Goal: Task Accomplishment & Management: Manage account settings

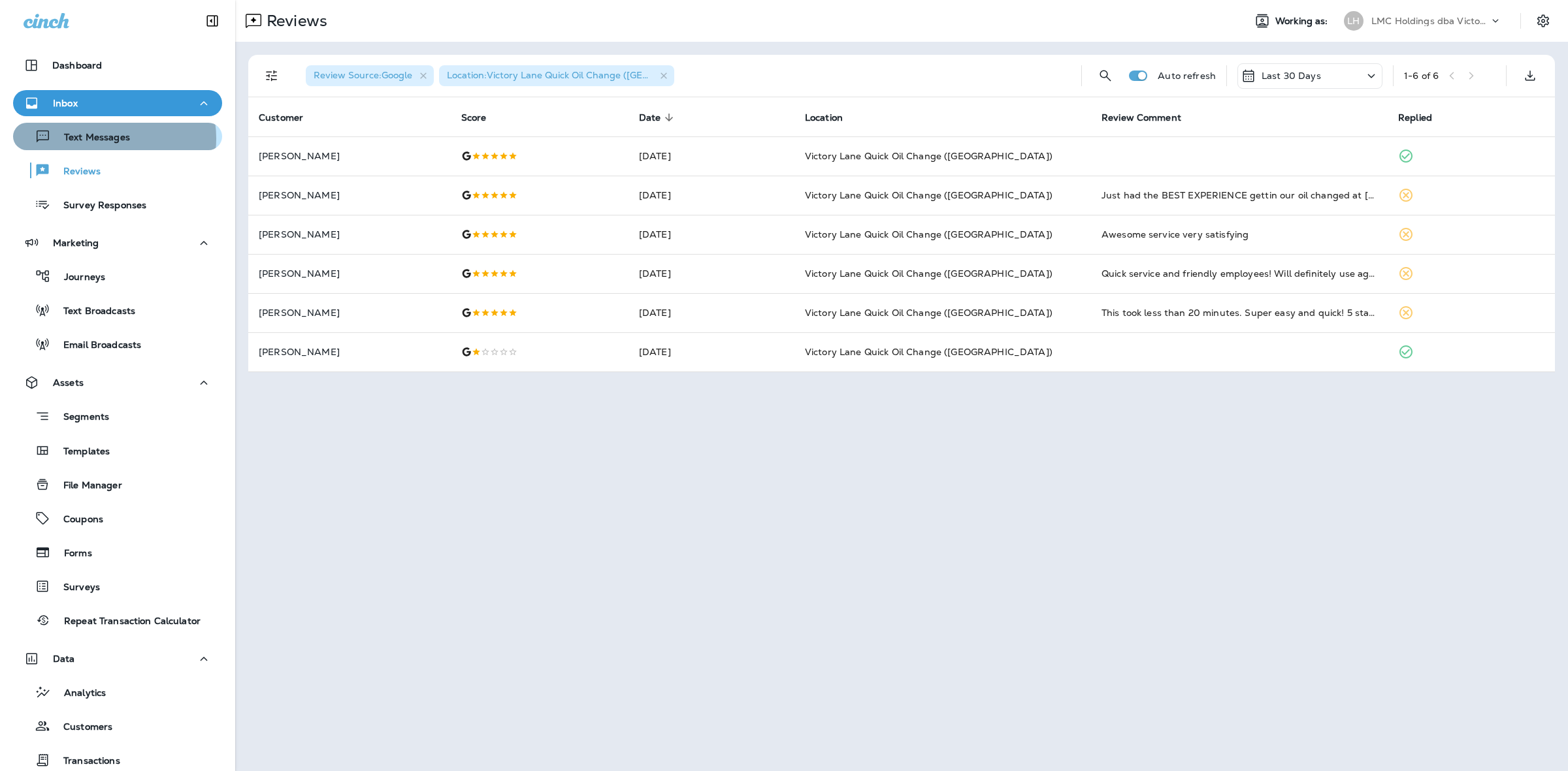
click at [110, 139] on p "Text Messages" at bounding box center [90, 138] width 79 height 13
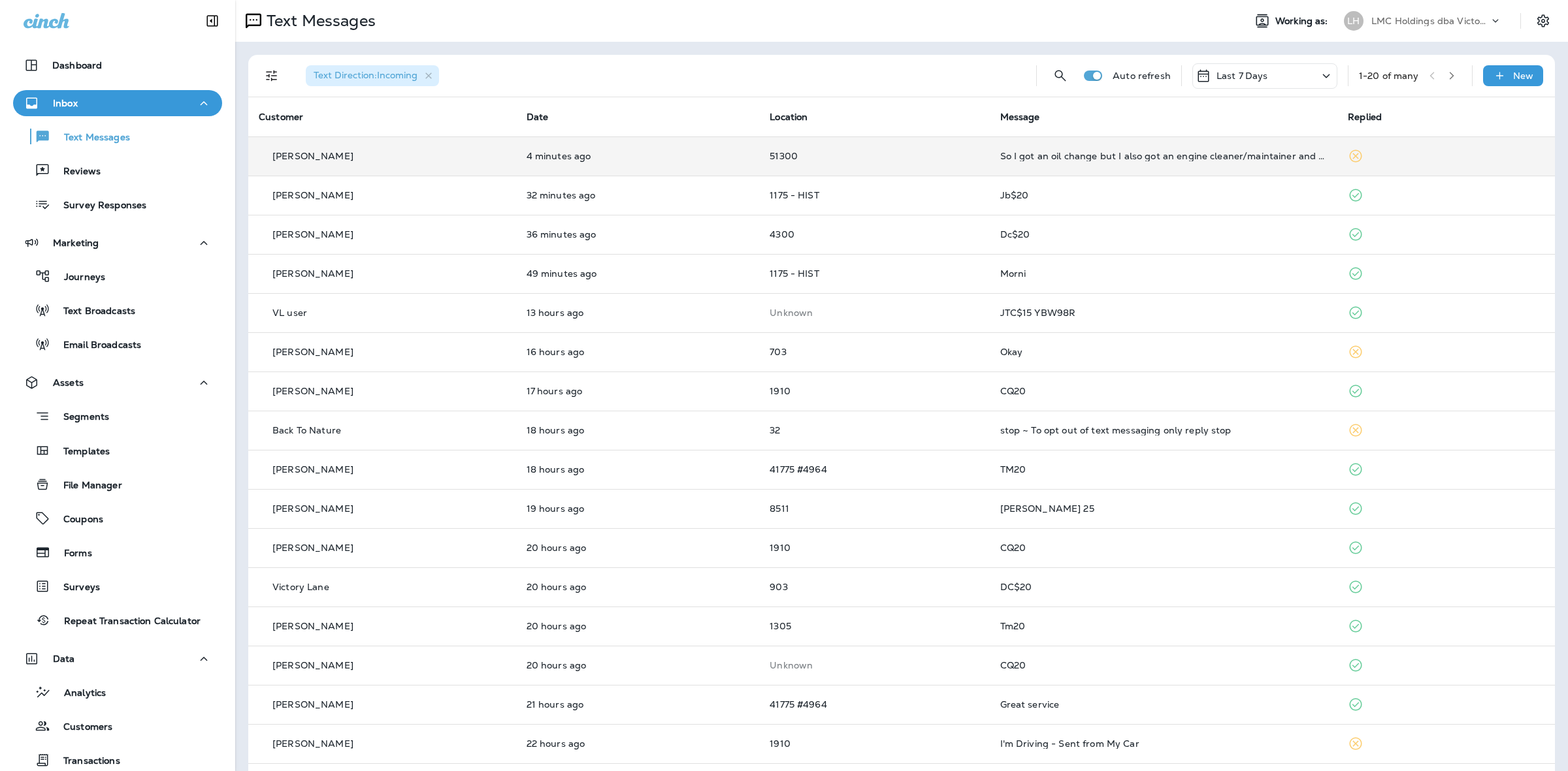
drag, startPoint x: 924, startPoint y: 164, endPoint x: 933, endPoint y: 165, distance: 9.1
click at [933, 165] on td "51300" at bounding box center [874, 156] width 230 height 39
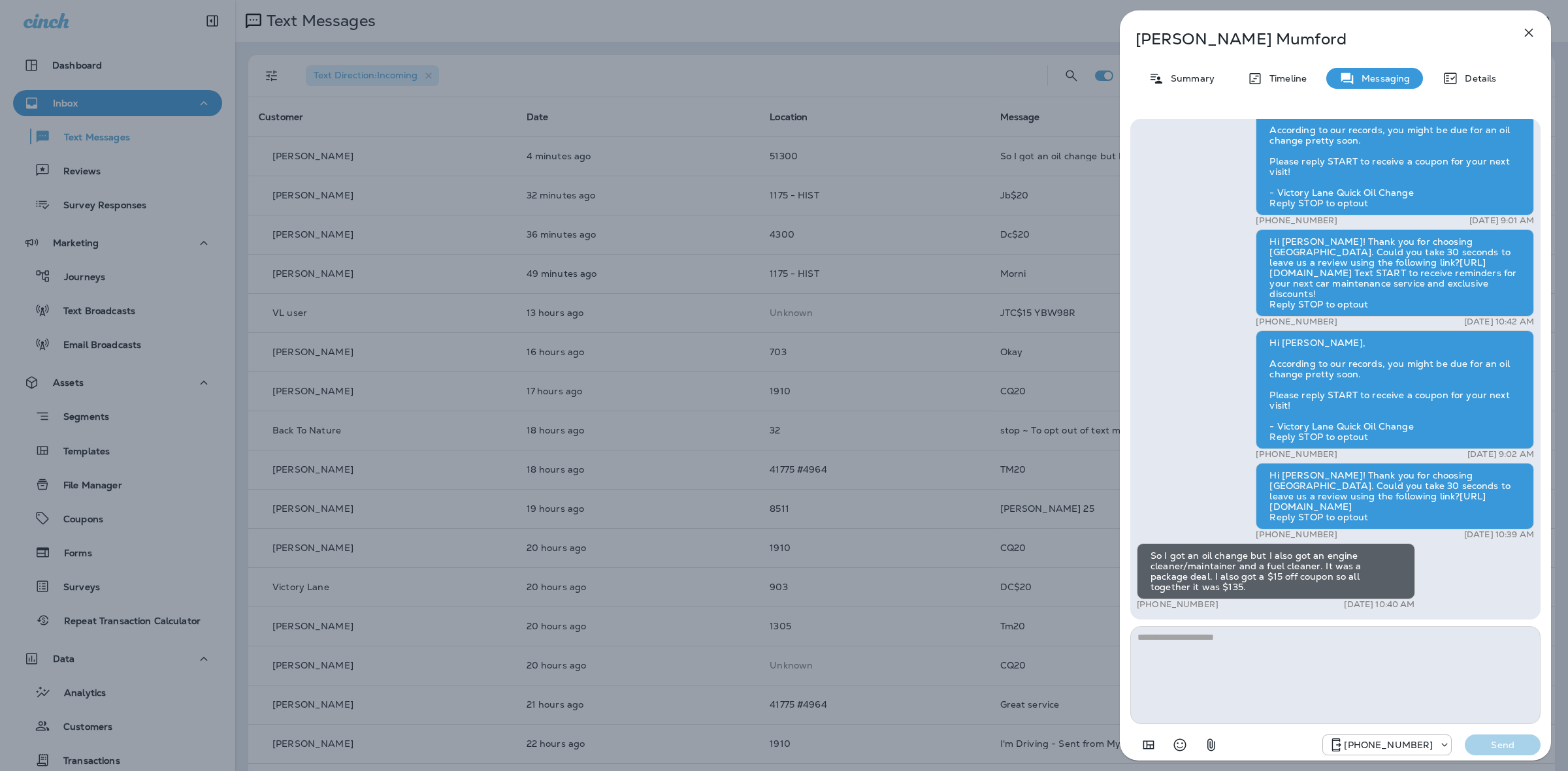
click at [947, 167] on div "Courtney Mumford Summary Timeline Messaging Details Thank you for choosing Vict…" at bounding box center [784, 385] width 1568 height 771
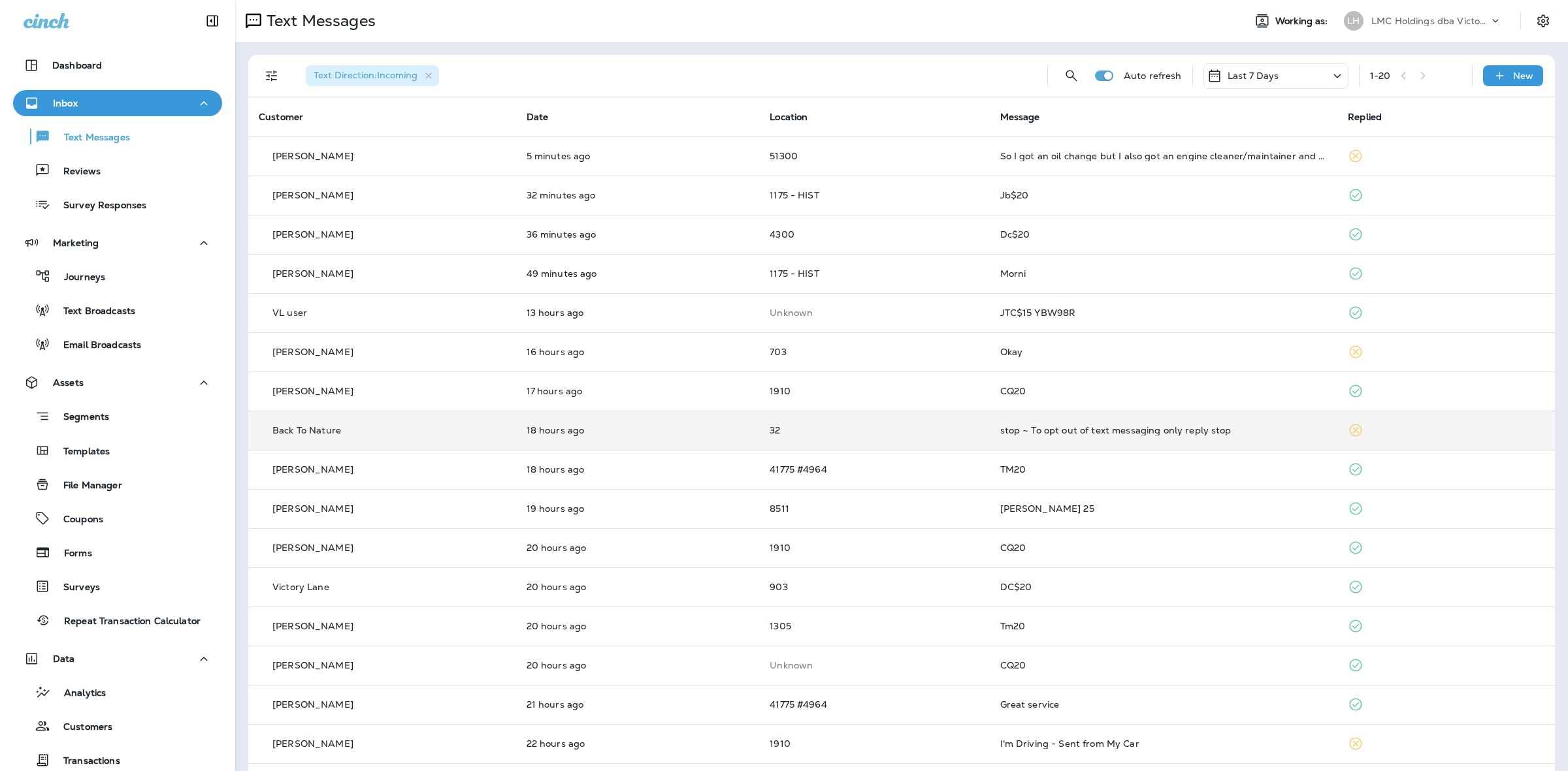
click at [979, 428] on p "32" at bounding box center [874, 430] width 209 height 11
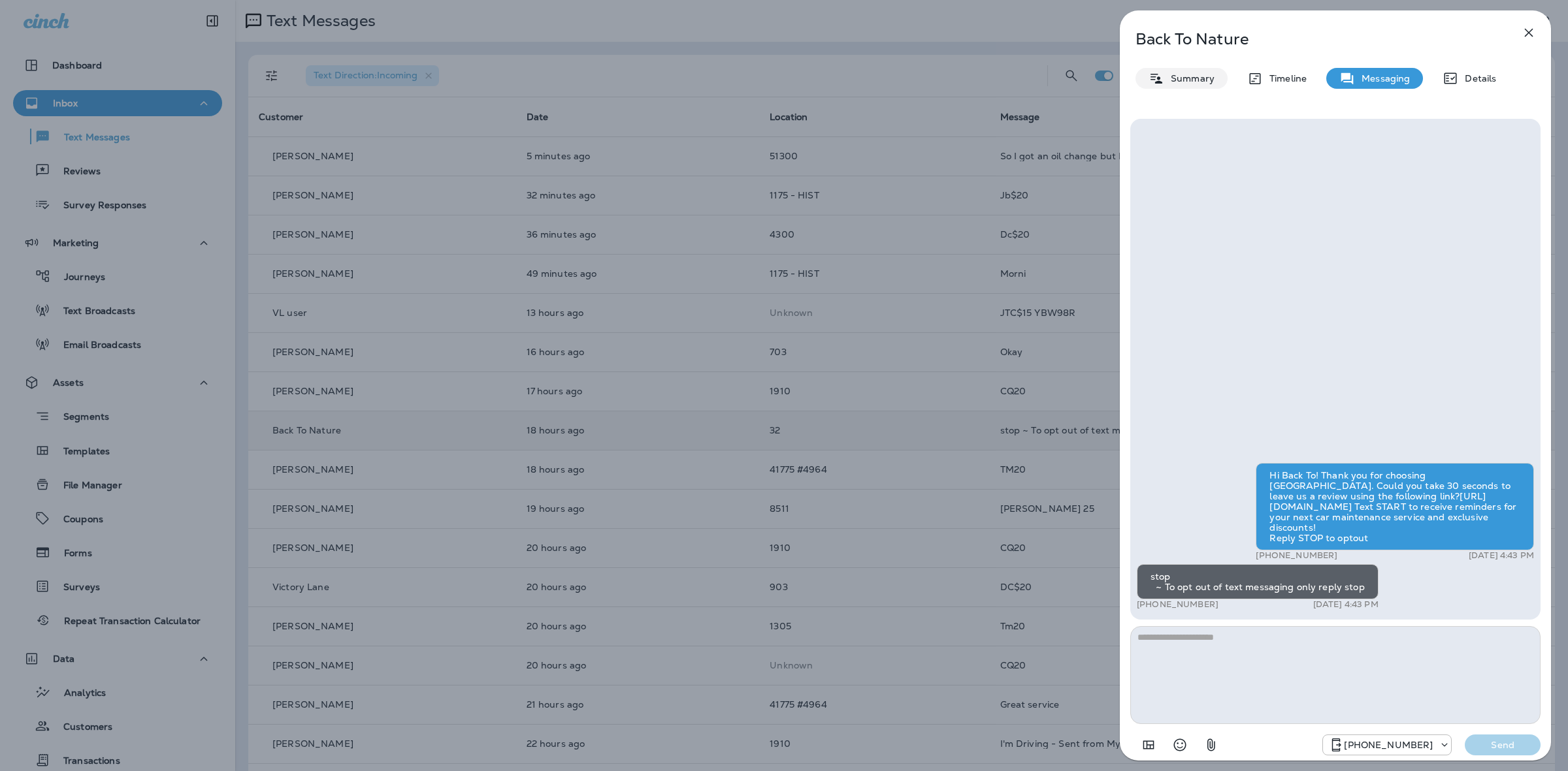
drag, startPoint x: 1183, startPoint y: 71, endPoint x: 1180, endPoint y: 77, distance: 6.7
click at [1183, 75] on div "Summary" at bounding box center [1181, 78] width 92 height 21
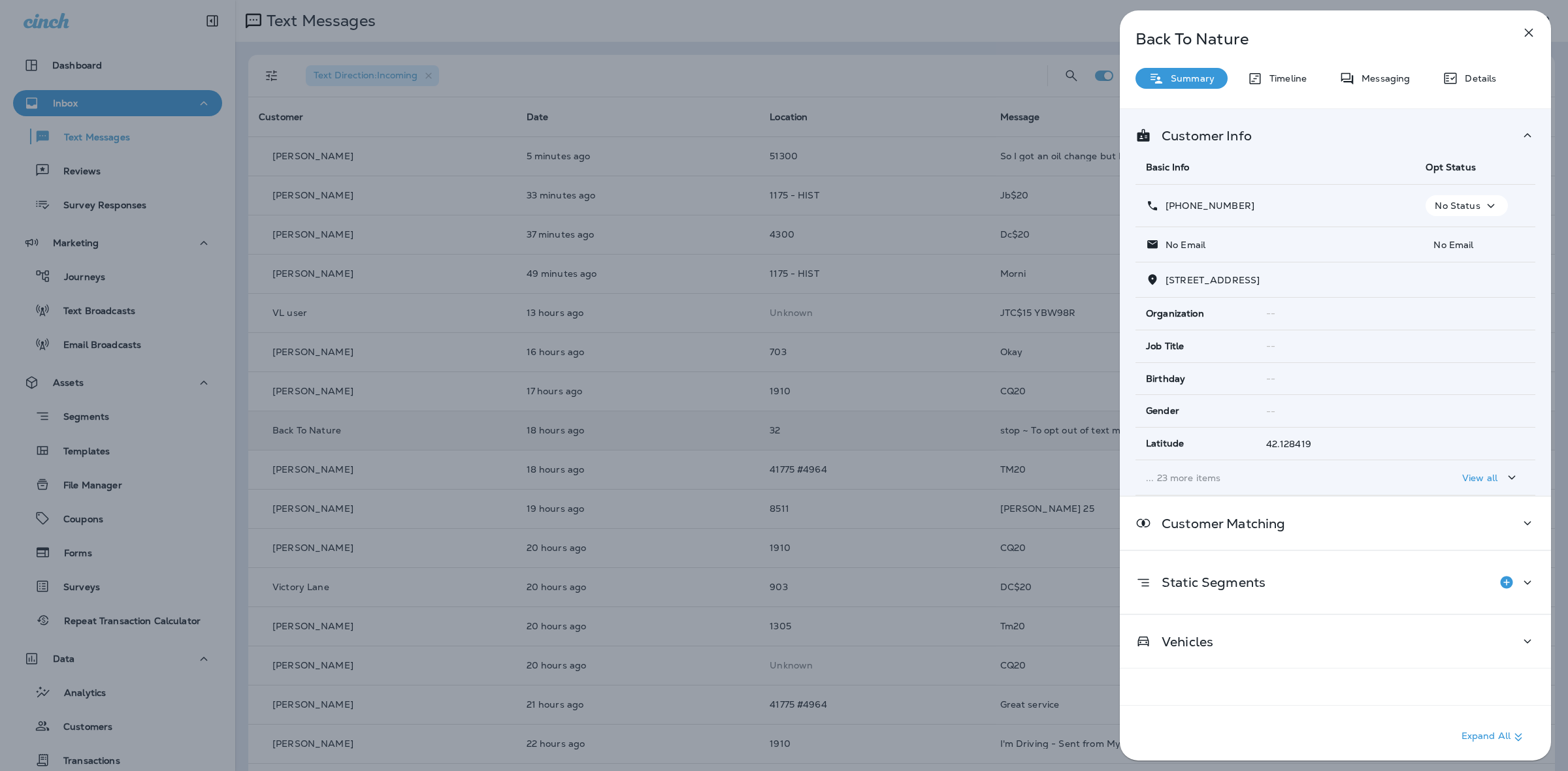
click at [1460, 204] on p "No Status" at bounding box center [1457, 205] width 45 height 11
click at [1463, 235] on p "Opt out" at bounding box center [1457, 237] width 35 height 11
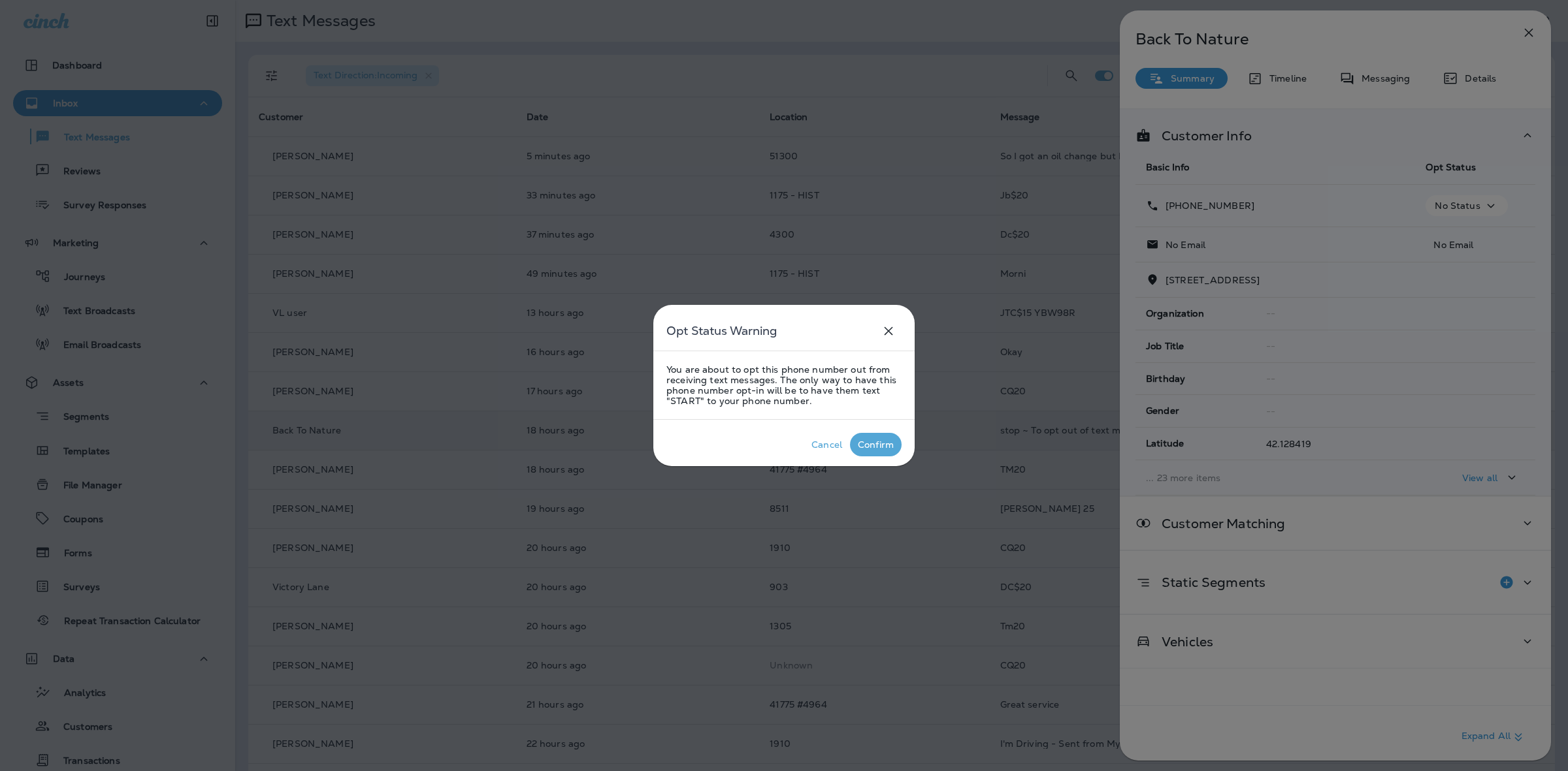
click at [893, 441] on div "Confirm" at bounding box center [875, 444] width 36 height 11
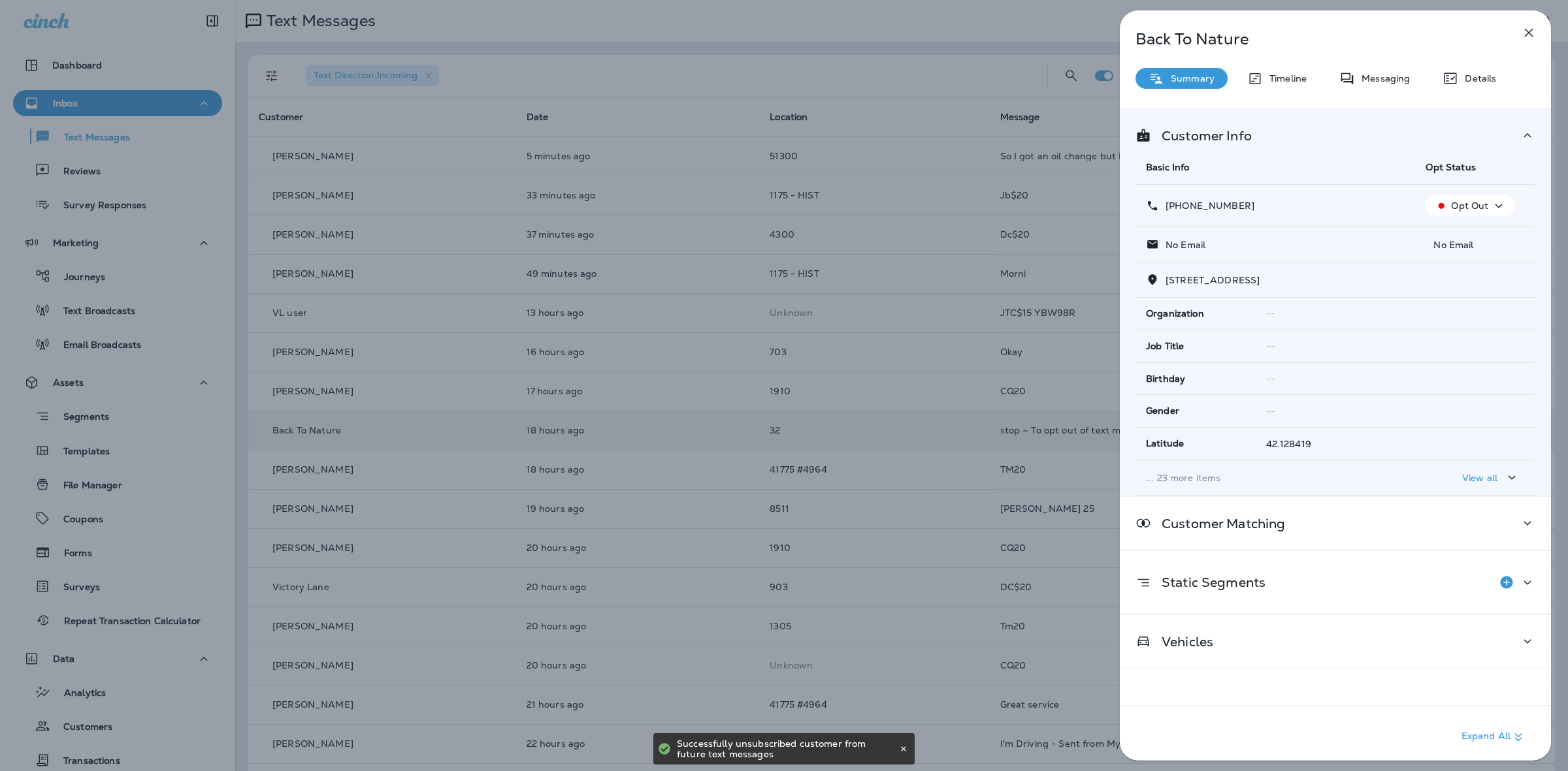
click at [922, 73] on div "Back To Nature Summary Timeline Messaging Details Customer Info Basic Info Opt …" at bounding box center [784, 385] width 1568 height 771
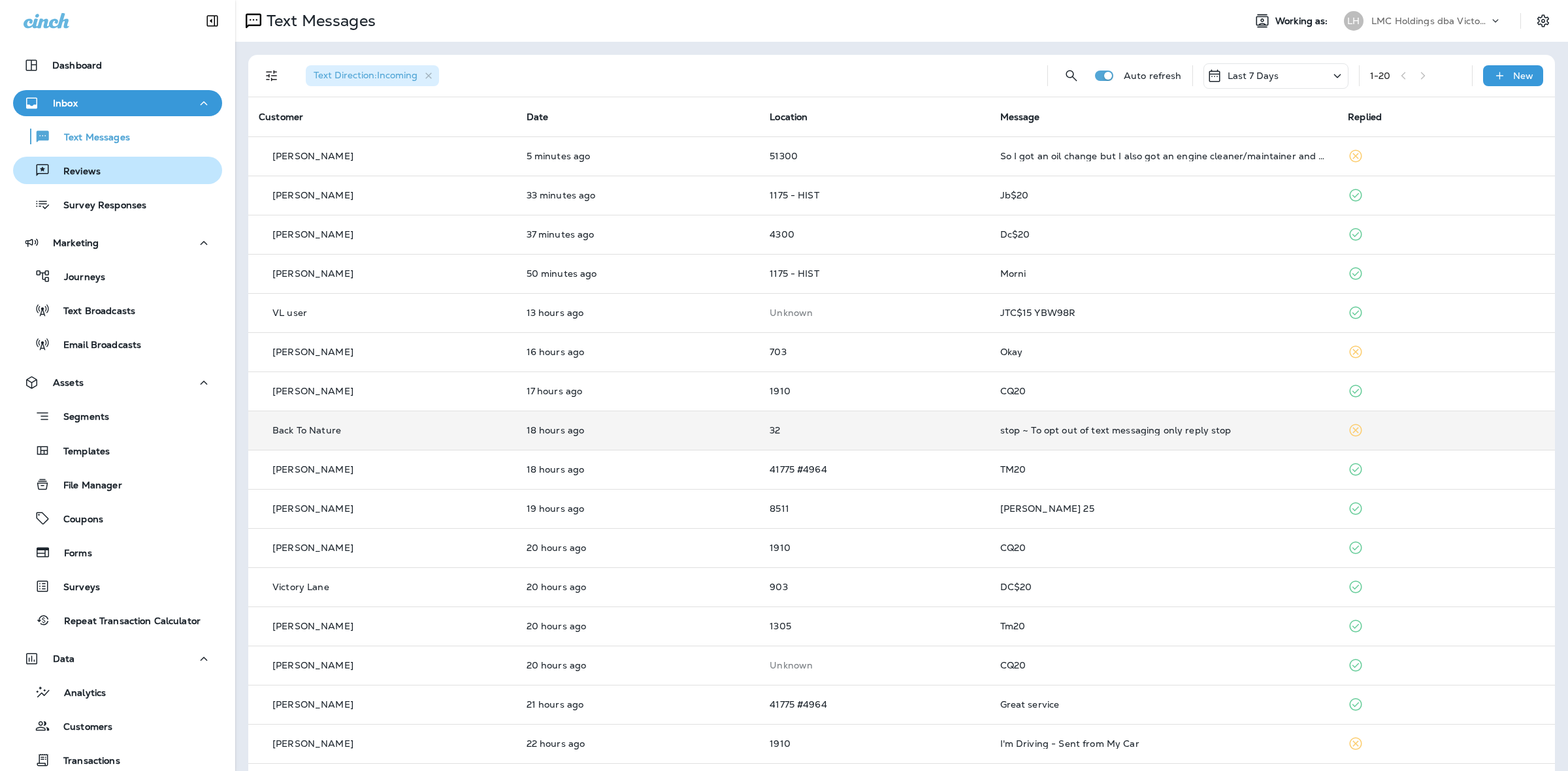
click at [126, 177] on div "Reviews" at bounding box center [117, 170] width 198 height 20
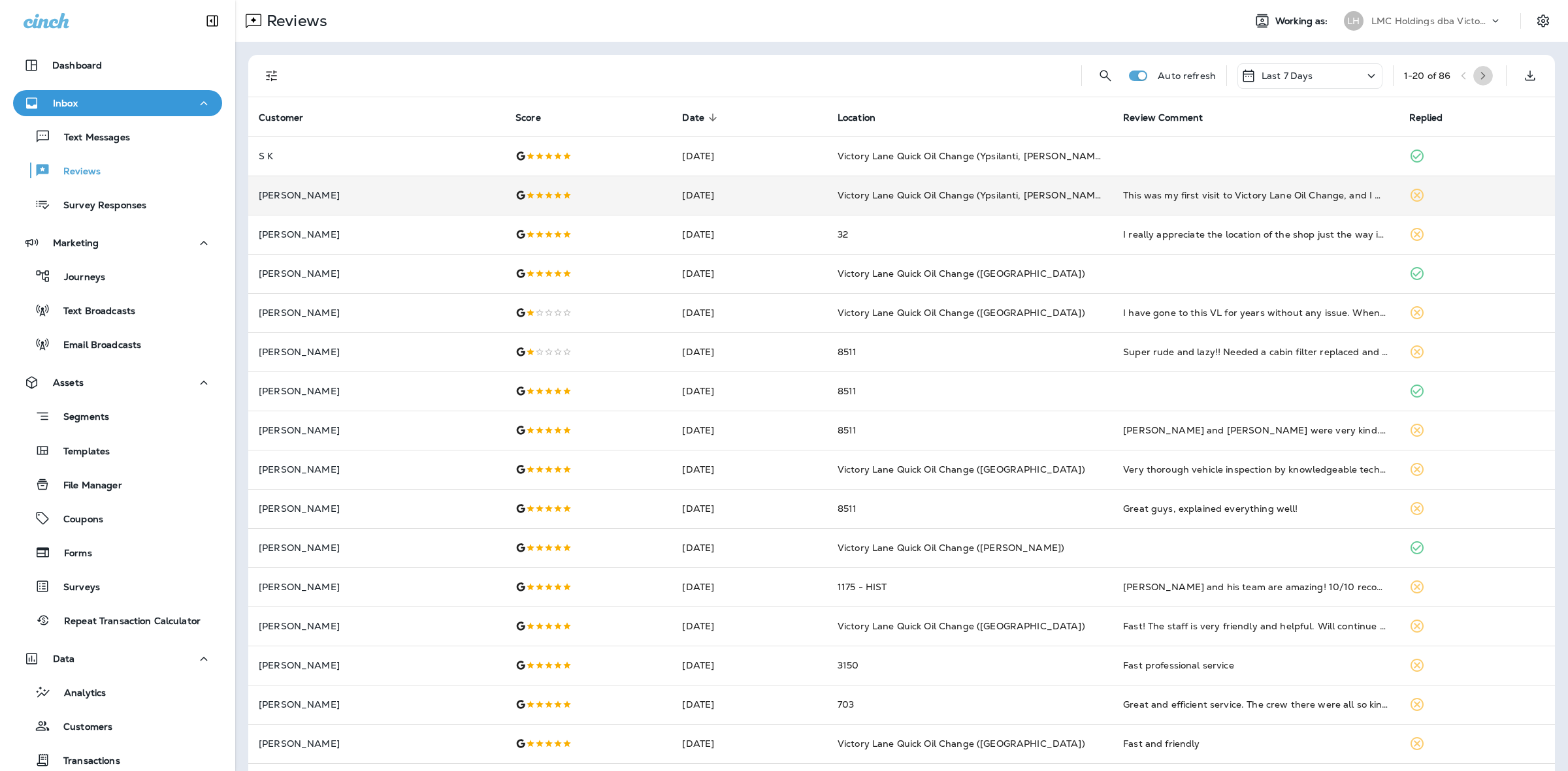
click at [1478, 73] on icon "button" at bounding box center [1483, 76] width 9 height 9
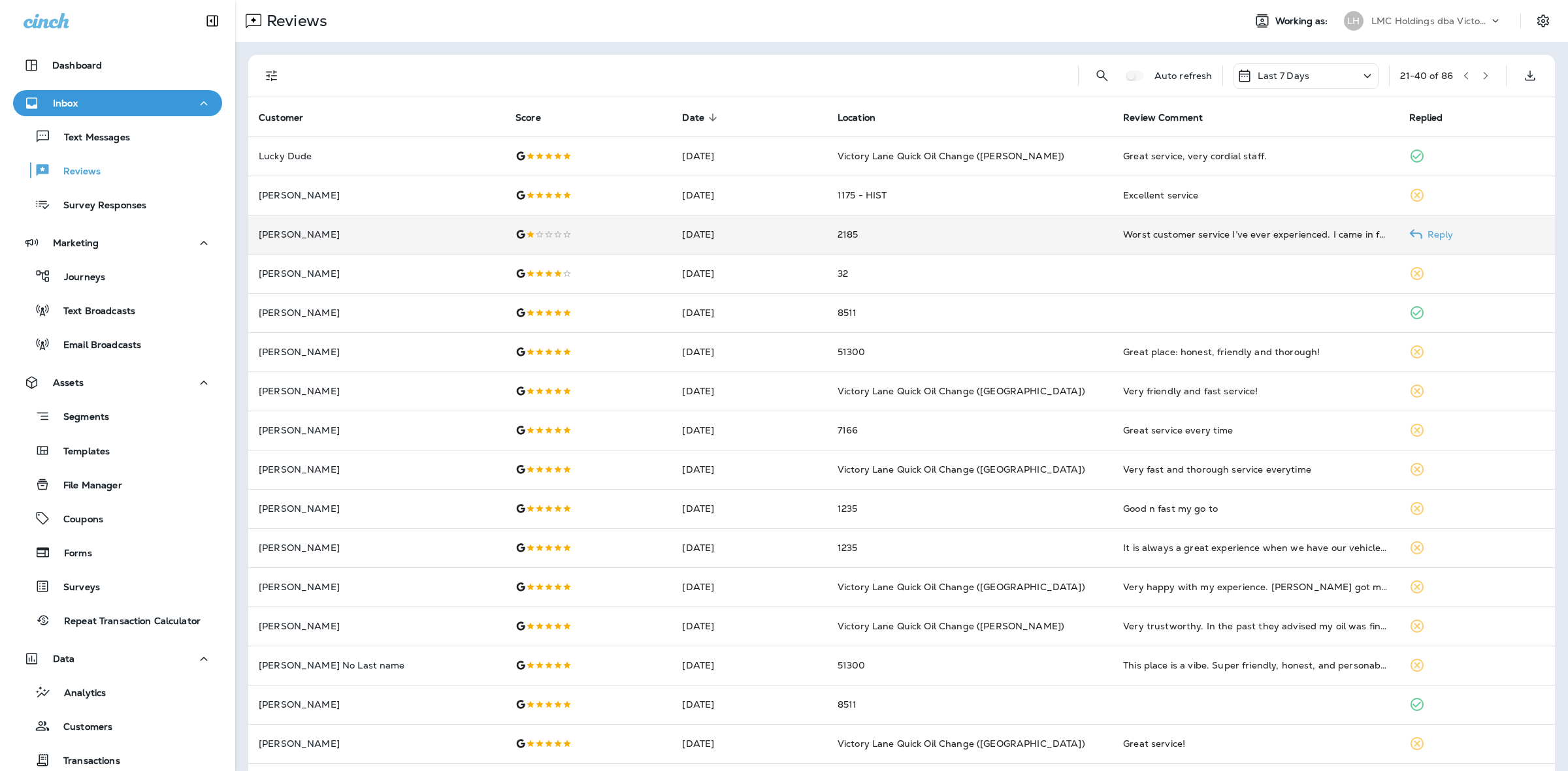
click at [965, 235] on td "2185" at bounding box center [969, 235] width 285 height 39
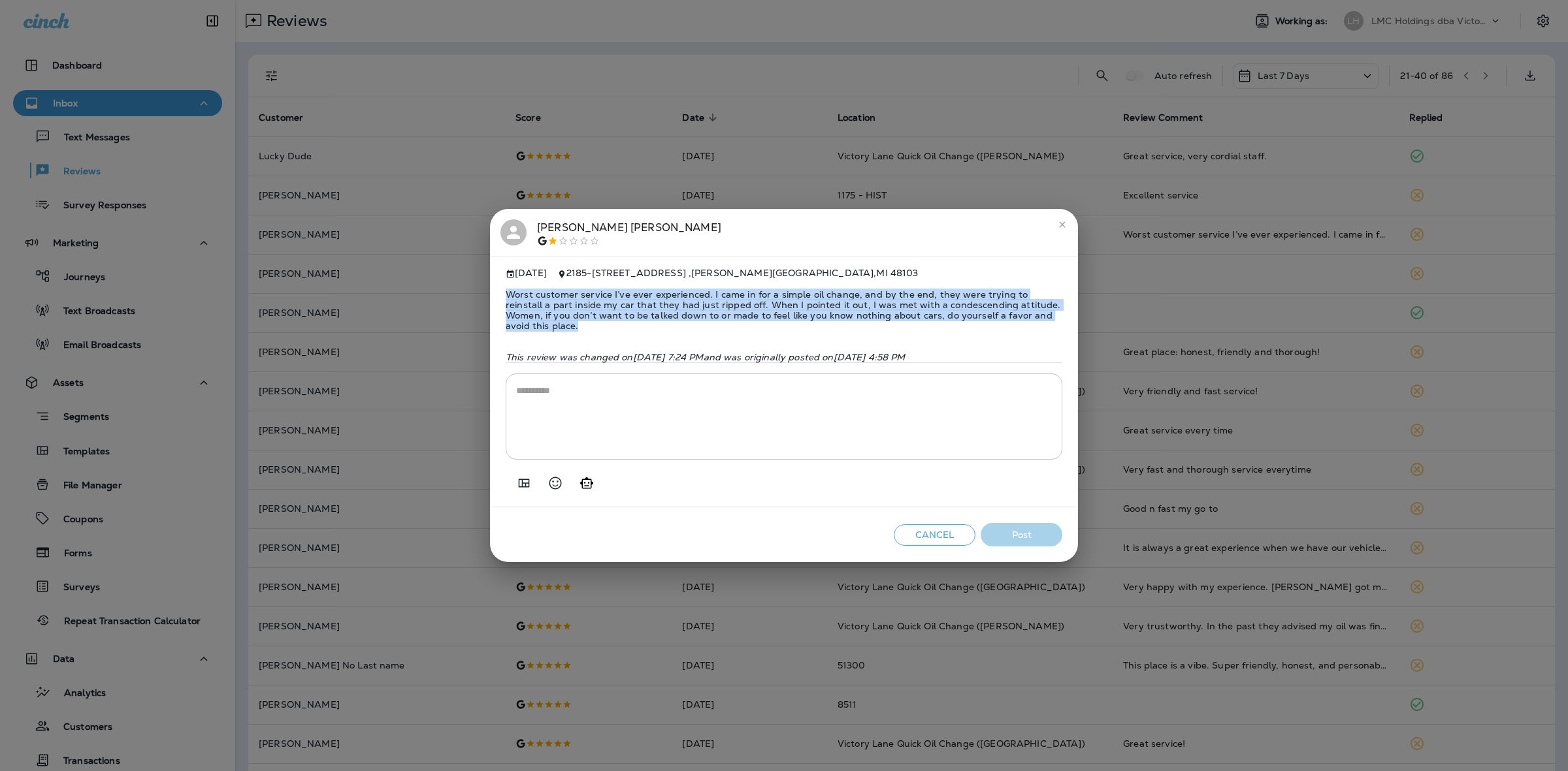
drag, startPoint x: 509, startPoint y: 289, endPoint x: 632, endPoint y: 326, distance: 128.4
click at [632, 326] on span "Worst customer service I’ve ever experienced. I came in for a simple oil change…" at bounding box center [784, 310] width 556 height 63
click at [645, 307] on span "Worst customer service I’ve ever experienced. I came in for a simple oil change…" at bounding box center [784, 310] width 556 height 63
drag, startPoint x: 531, startPoint y: 289, endPoint x: 567, endPoint y: 320, distance: 47.5
click at [567, 320] on span "Worst customer service I’ve ever experienced. I came in for a simple oil change…" at bounding box center [784, 310] width 556 height 63
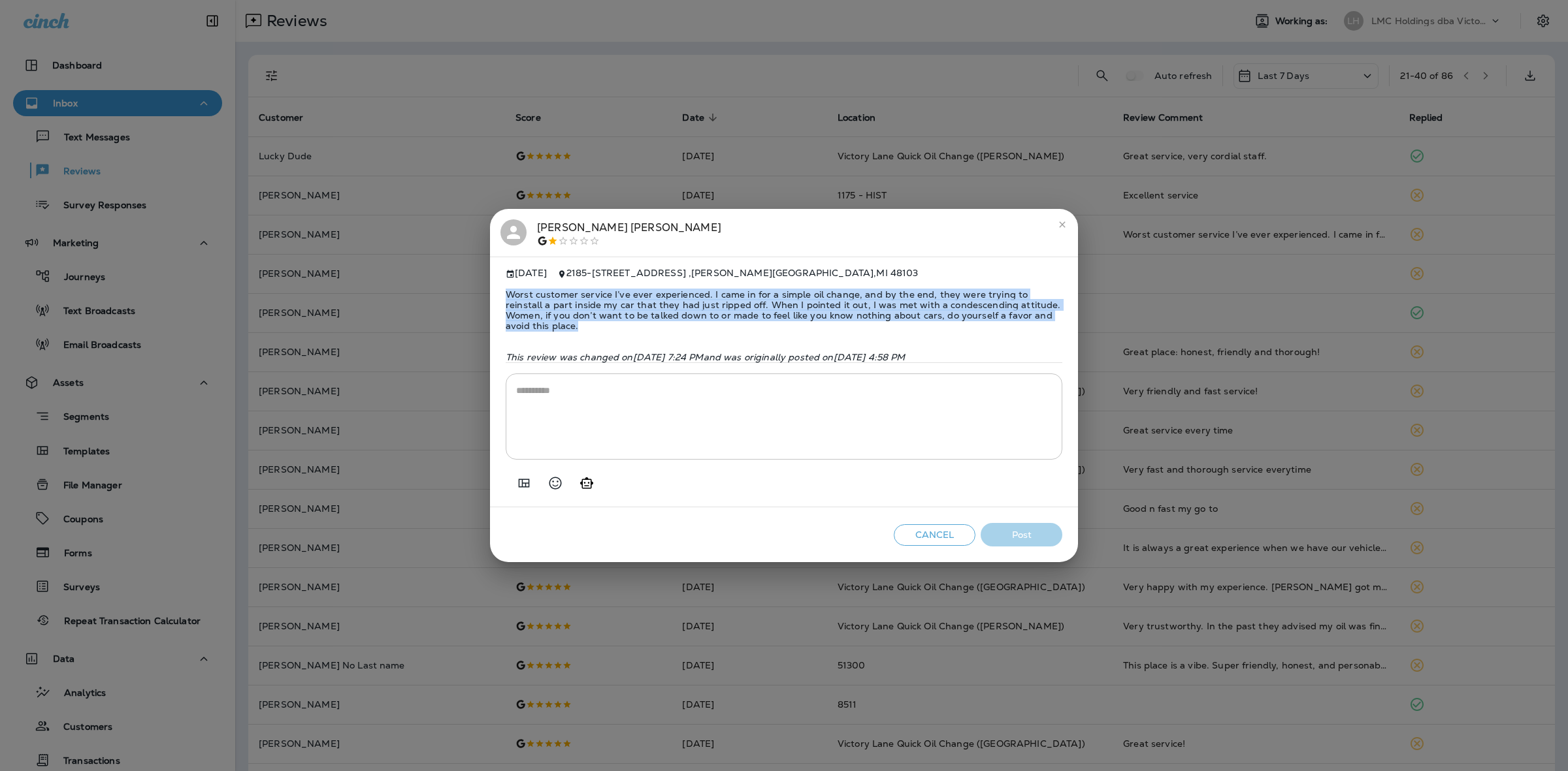
click at [566, 302] on span "Worst customer service I’ve ever experienced. I came in for a simple oil change…" at bounding box center [784, 310] width 556 height 63
drag, startPoint x: 540, startPoint y: 321, endPoint x: 510, endPoint y: 291, distance: 42.4
click at [510, 291] on span "Worst customer service I’ve ever experienced. I came in for a simple oil change…" at bounding box center [784, 310] width 556 height 63
click at [514, 291] on span "Worst customer service I’ve ever experienced. I came in for a simple oil change…" at bounding box center [784, 310] width 556 height 63
click at [511, 293] on span "Worst customer service I’ve ever experienced. I came in for a simple oil change…" at bounding box center [784, 310] width 556 height 63
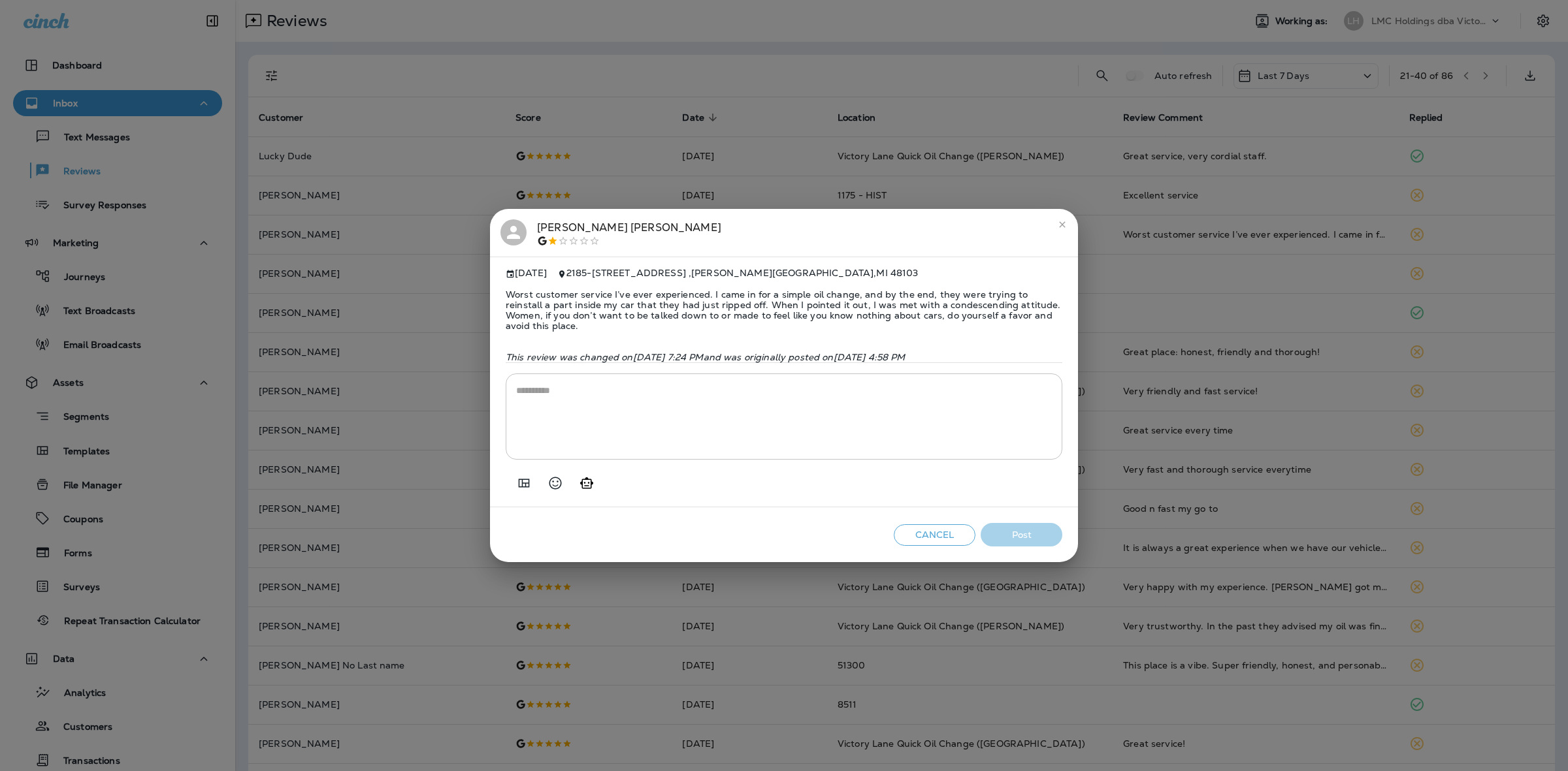
click at [507, 292] on div "Aug 26, 2025 2185 - 2185 W Stadium Blvd. , Ann Arbor , MI 48103 Worst customer …" at bounding box center [783, 382] width 588 height 251
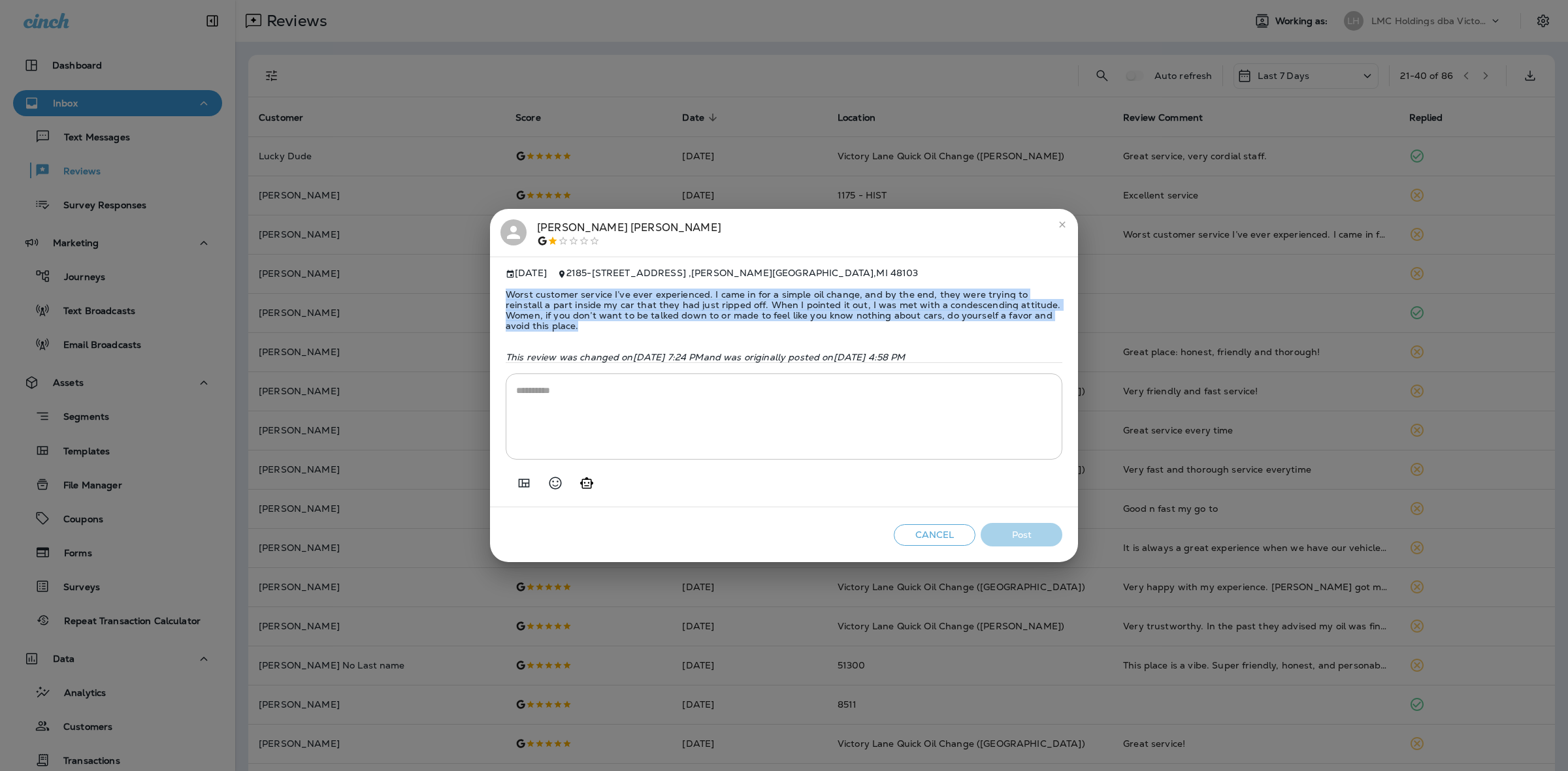
drag, startPoint x: 507, startPoint y: 292, endPoint x: 561, endPoint y: 321, distance: 61.3
click at [561, 321] on span "Worst customer service I’ve ever experienced. I came in for a simple oil change…" at bounding box center [784, 310] width 556 height 63
click at [553, 302] on span "Worst customer service I’ve ever experienced. I came in for a simple oil change…" at bounding box center [784, 310] width 556 height 63
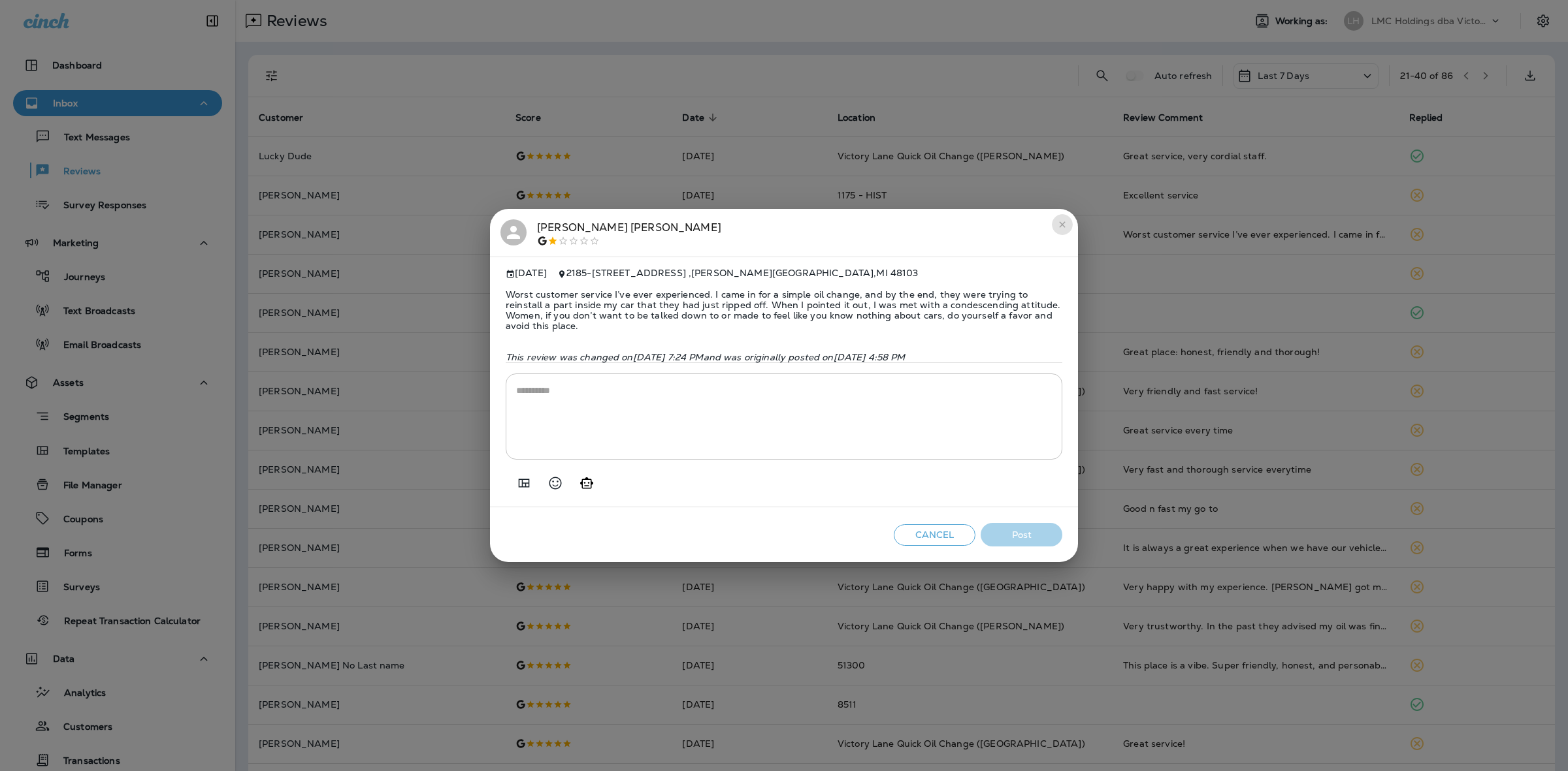
click at [1061, 221] on icon "close" at bounding box center [1062, 224] width 11 height 11
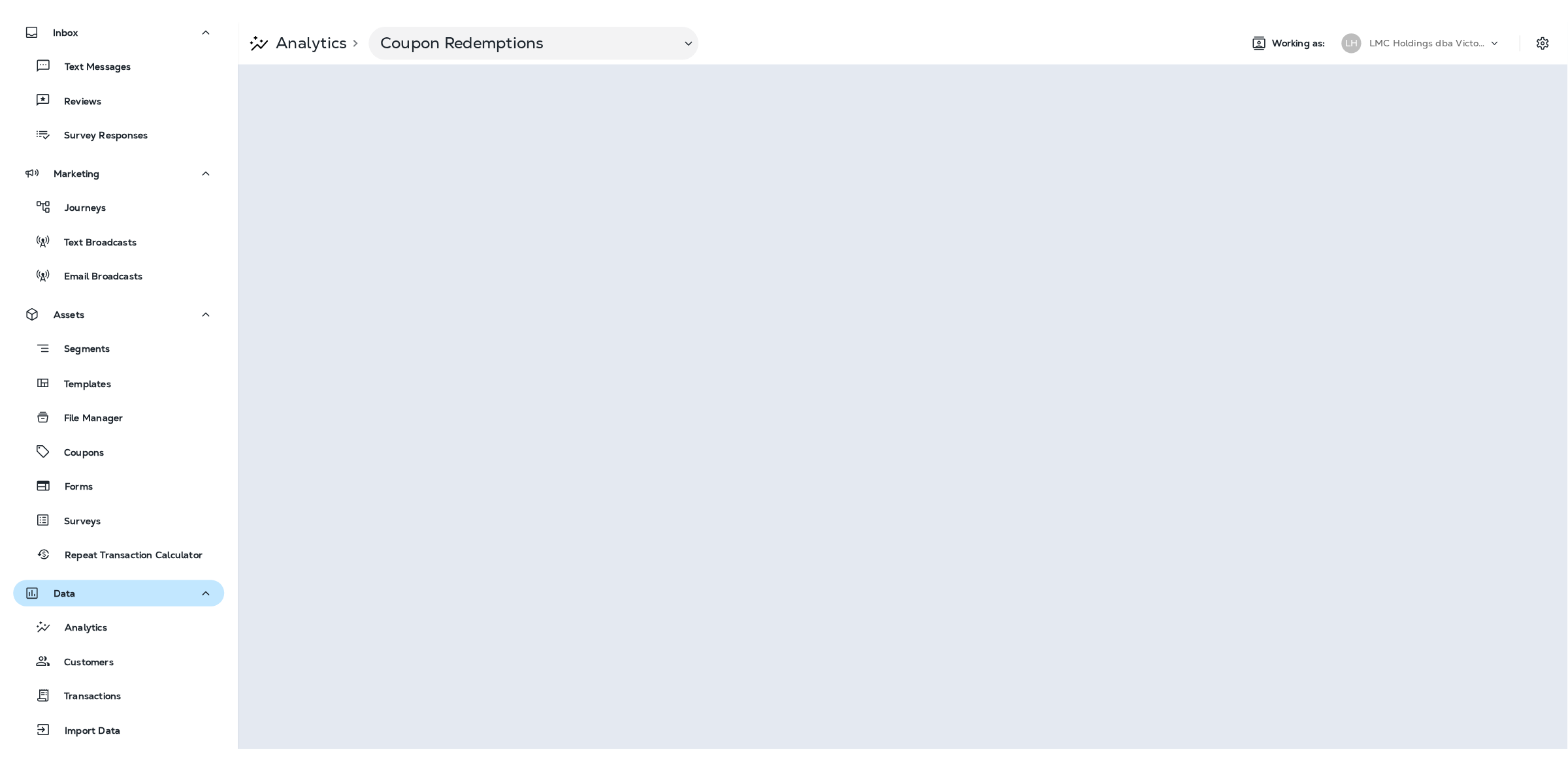
scroll to position [177, 0]
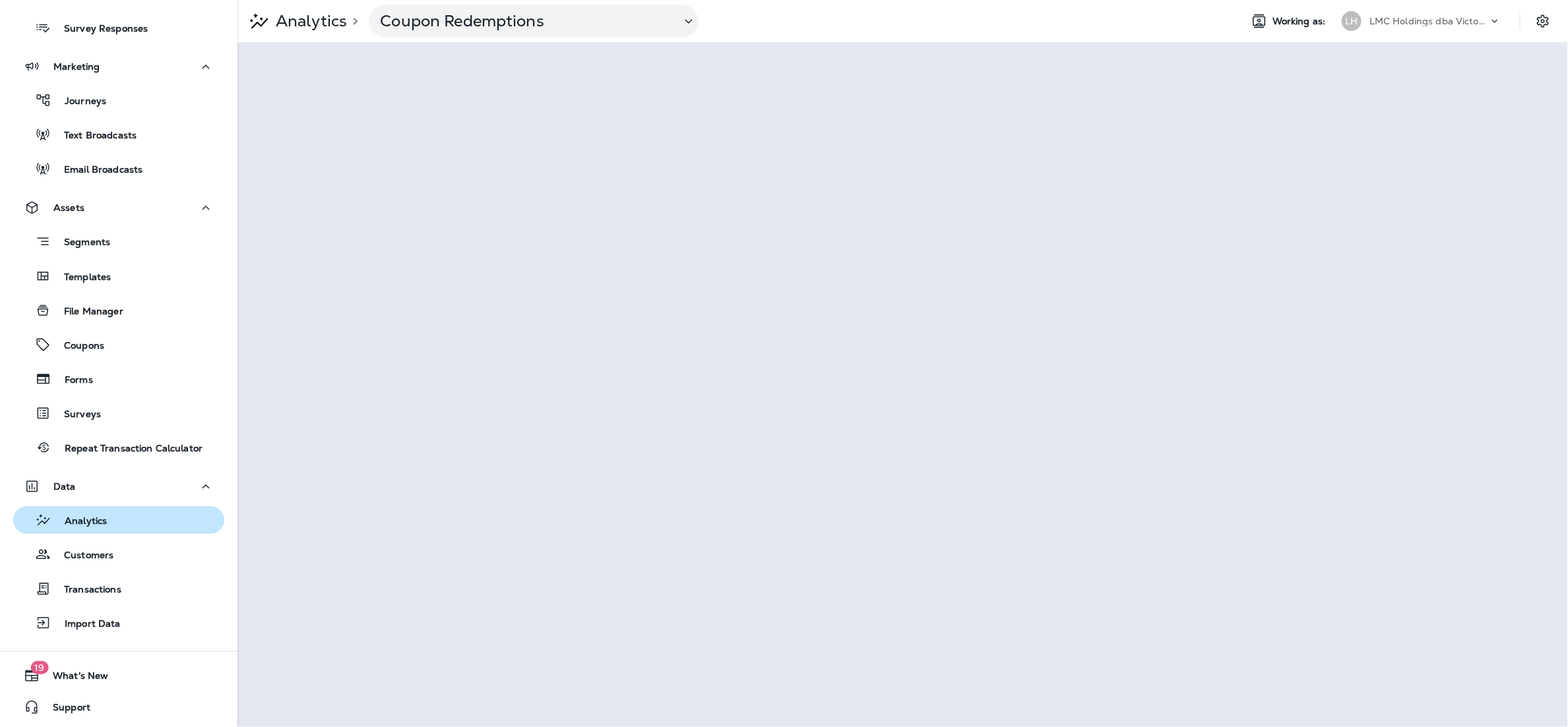
click at [126, 529] on div "Analytics" at bounding box center [118, 520] width 200 height 20
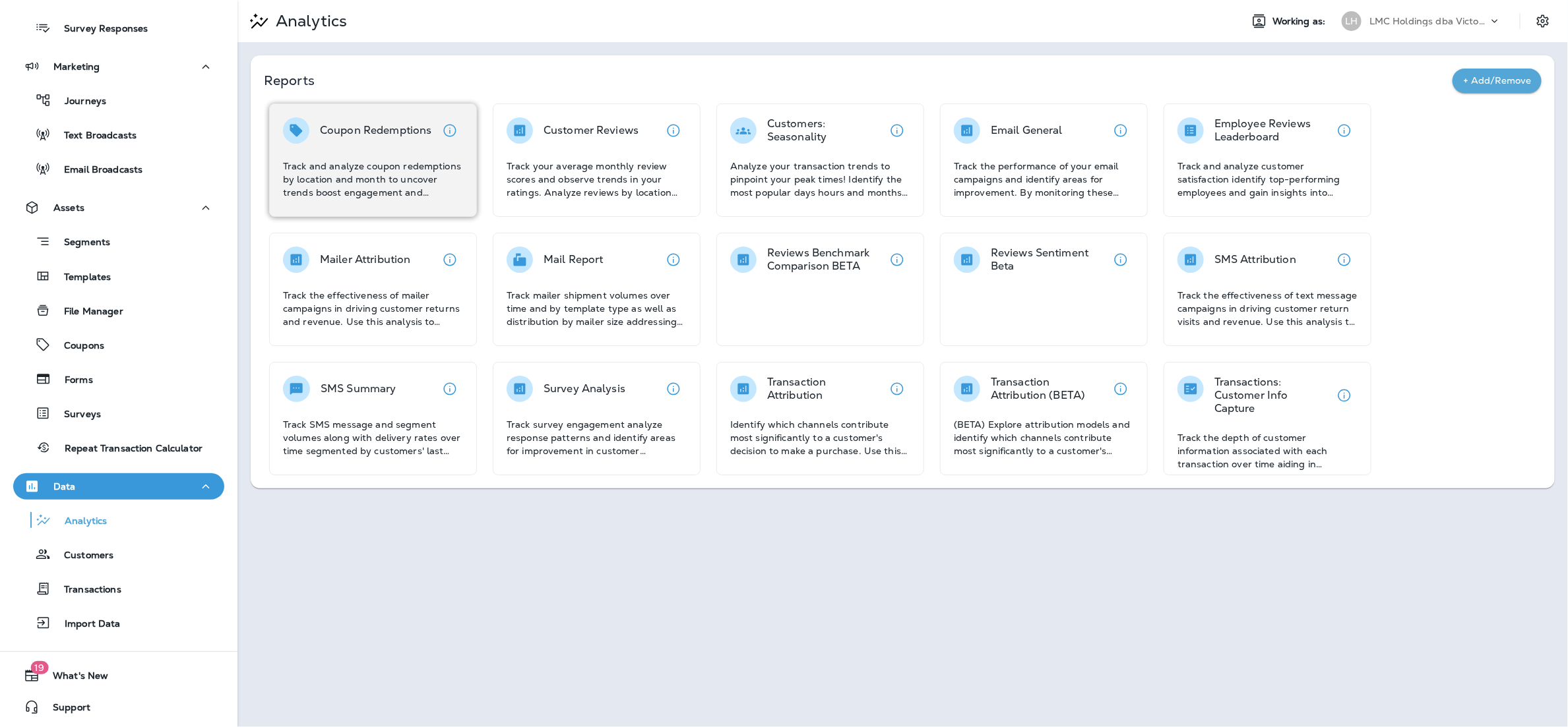
click at [359, 142] on div "Coupon Redemptions" at bounding box center [376, 130] width 112 height 26
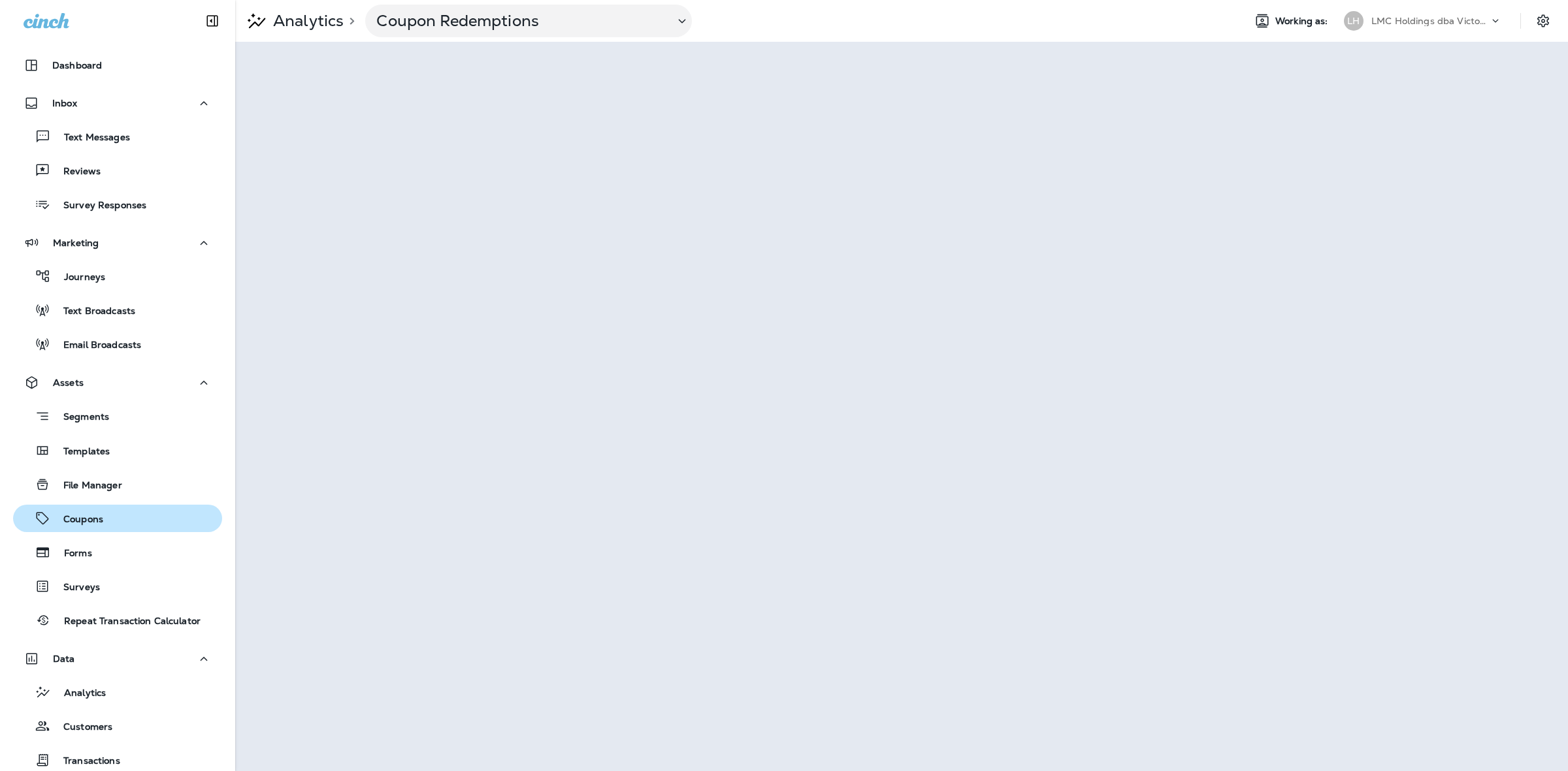
click at [126, 510] on div "Coupons" at bounding box center [117, 518] width 198 height 20
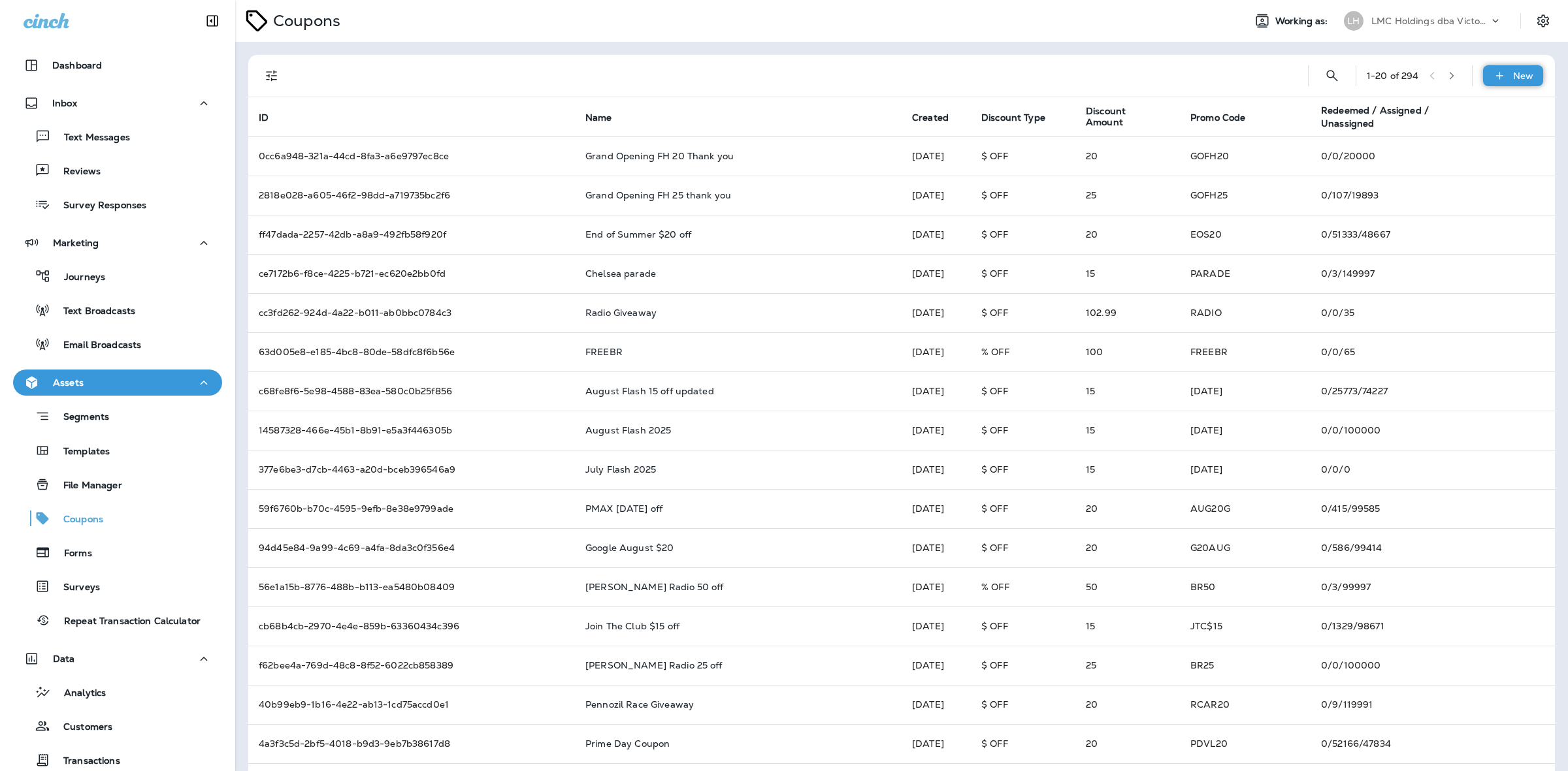
click at [1494, 72] on div "New" at bounding box center [1513, 76] width 60 height 21
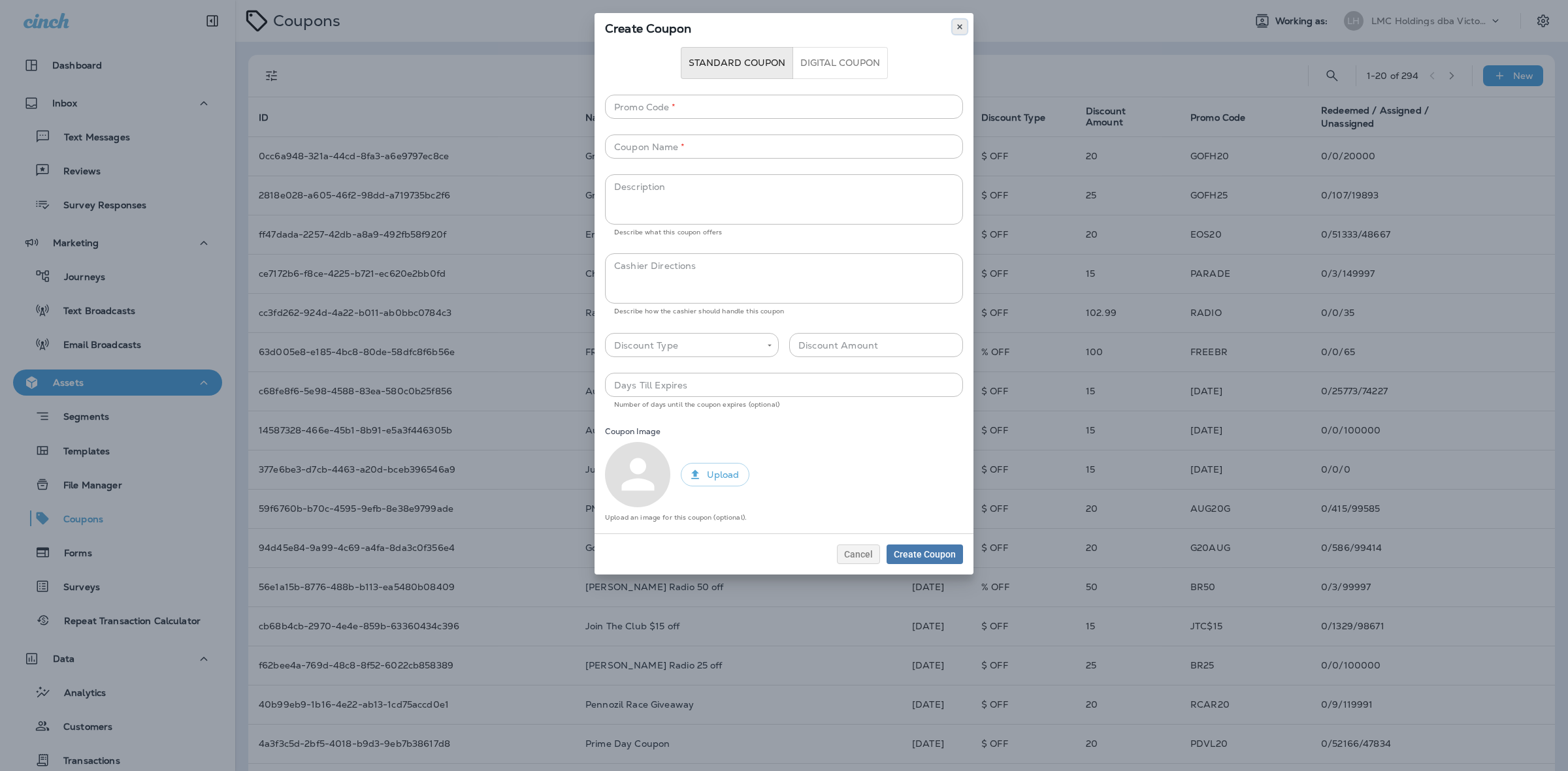
click at [961, 29] on icon at bounding box center [959, 27] width 8 height 8
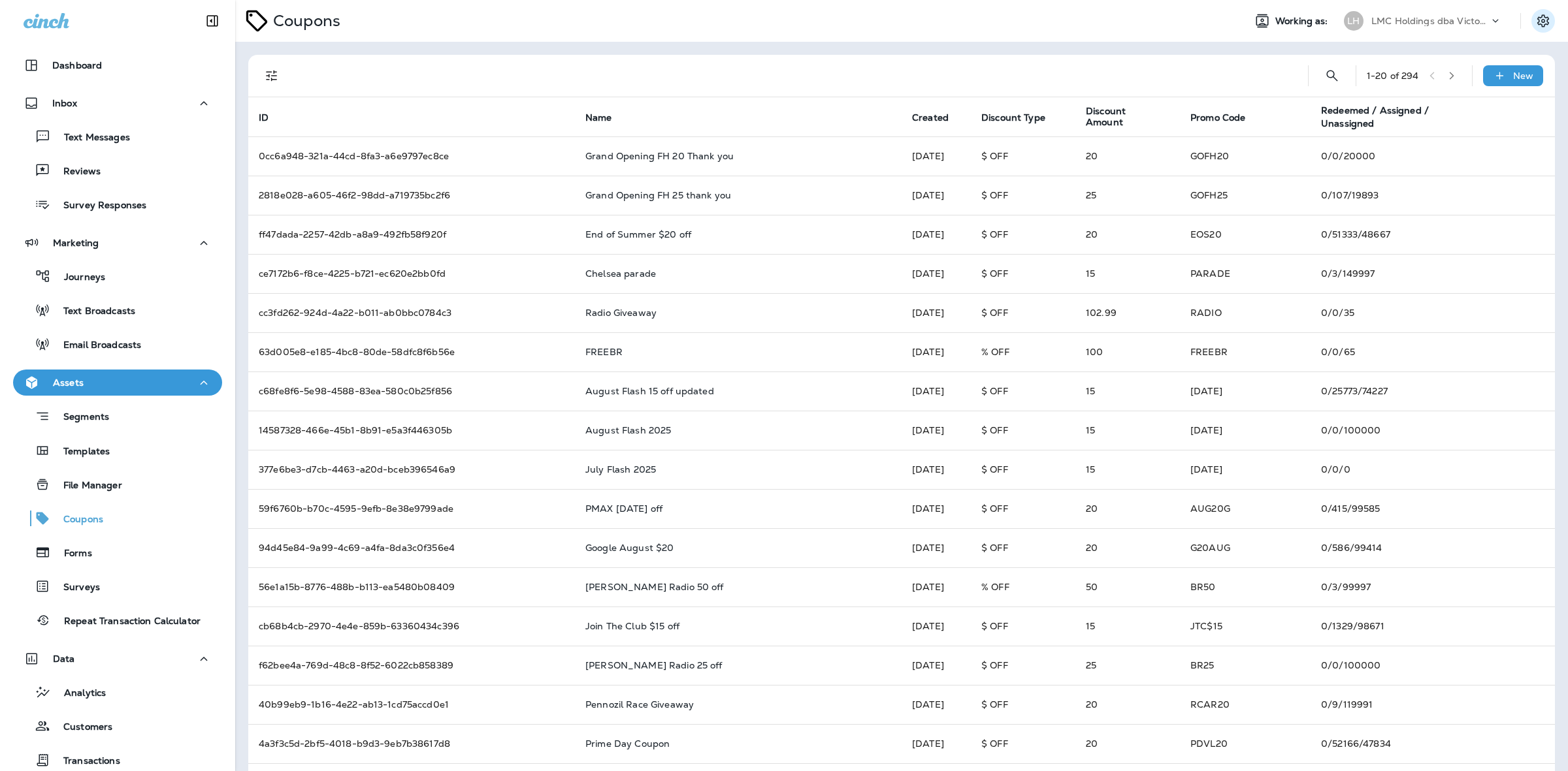
click at [1535, 24] on icon "Settings" at bounding box center [1543, 21] width 15 height 15
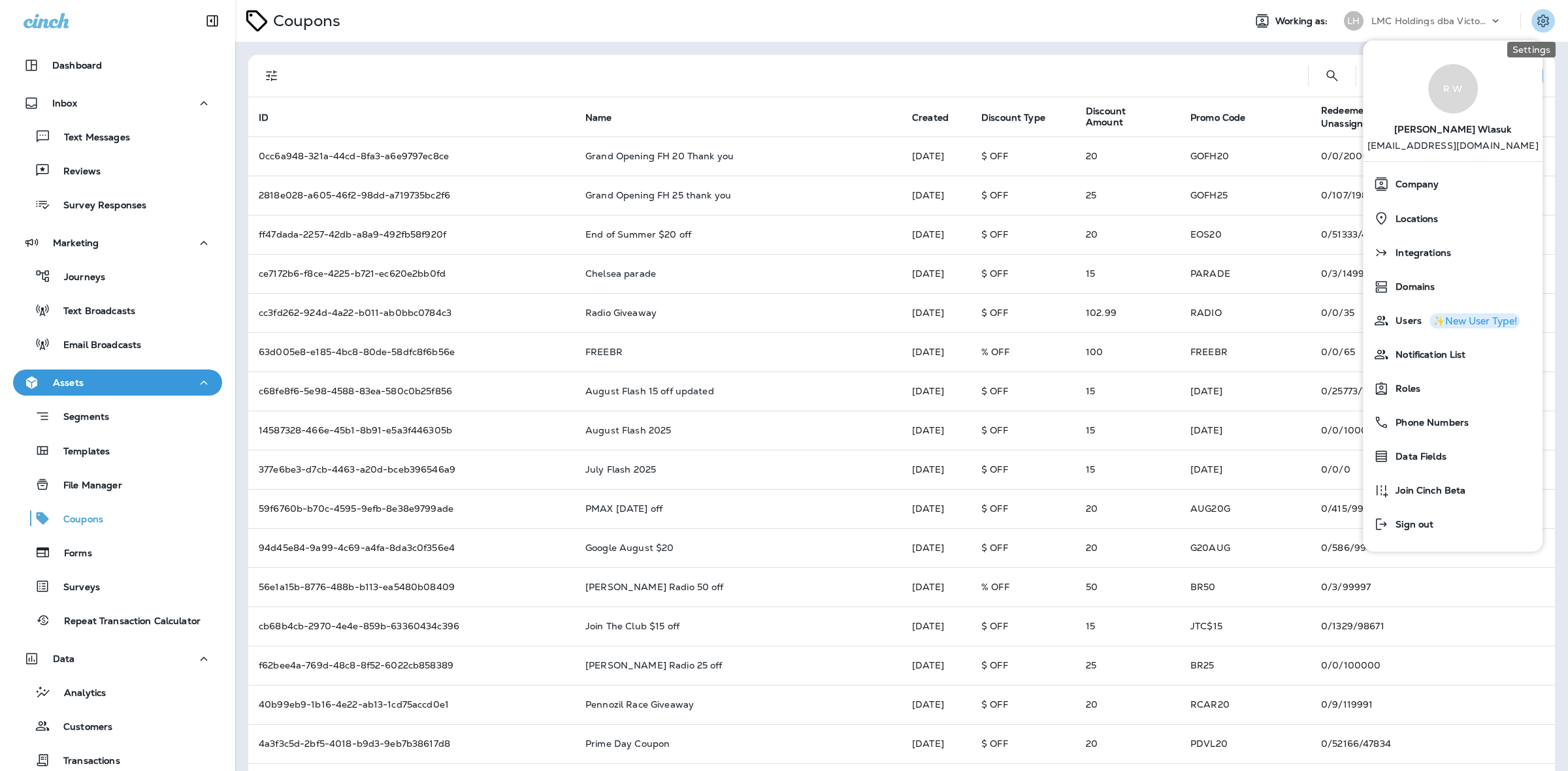
click at [1535, 24] on icon "Settings" at bounding box center [1543, 21] width 15 height 15
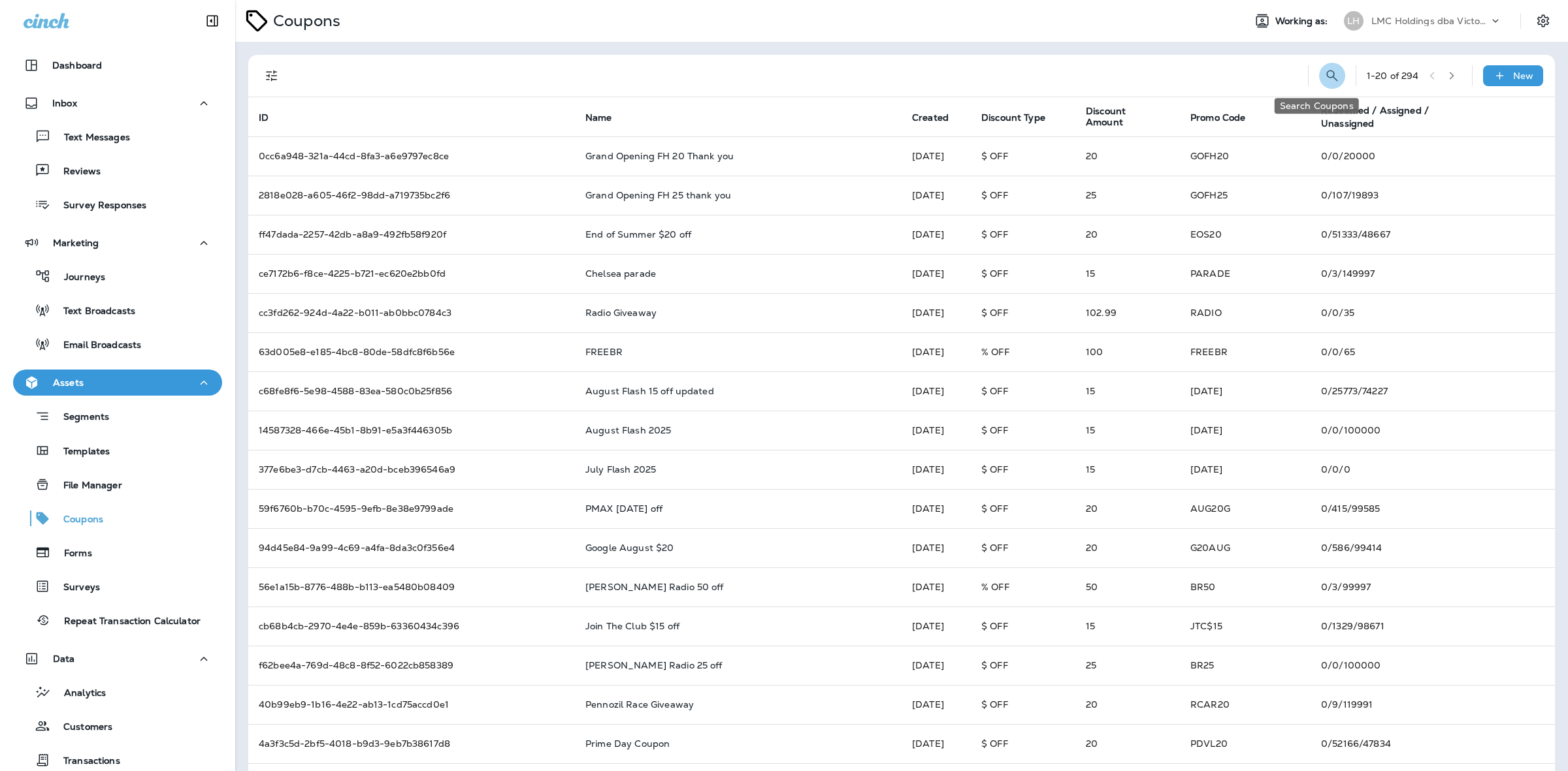
click at [1324, 69] on icon "Search Coupons" at bounding box center [1332, 76] width 15 height 15
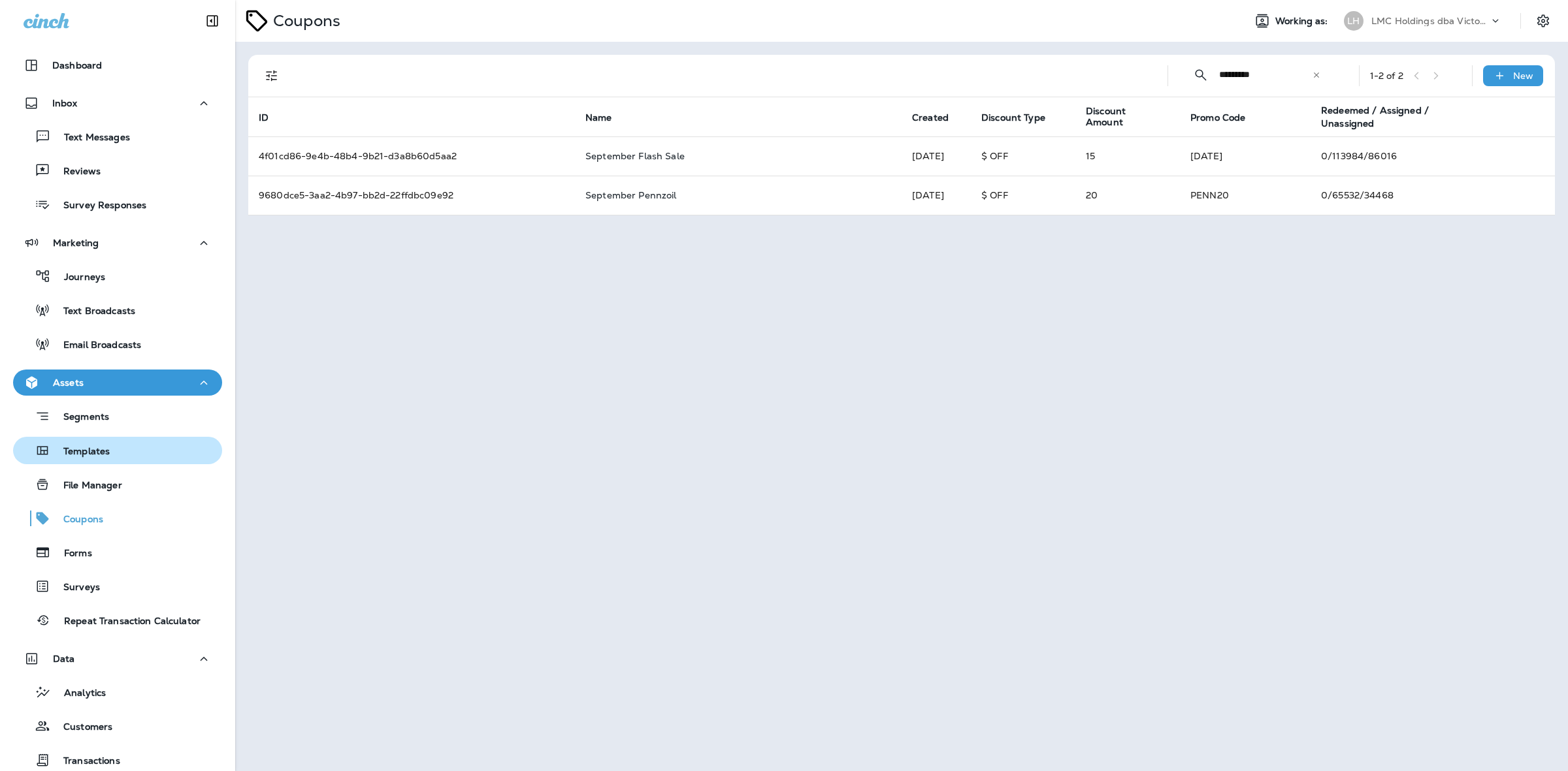
type input "*********"
click at [109, 445] on div "Templates" at bounding box center [117, 450] width 198 height 20
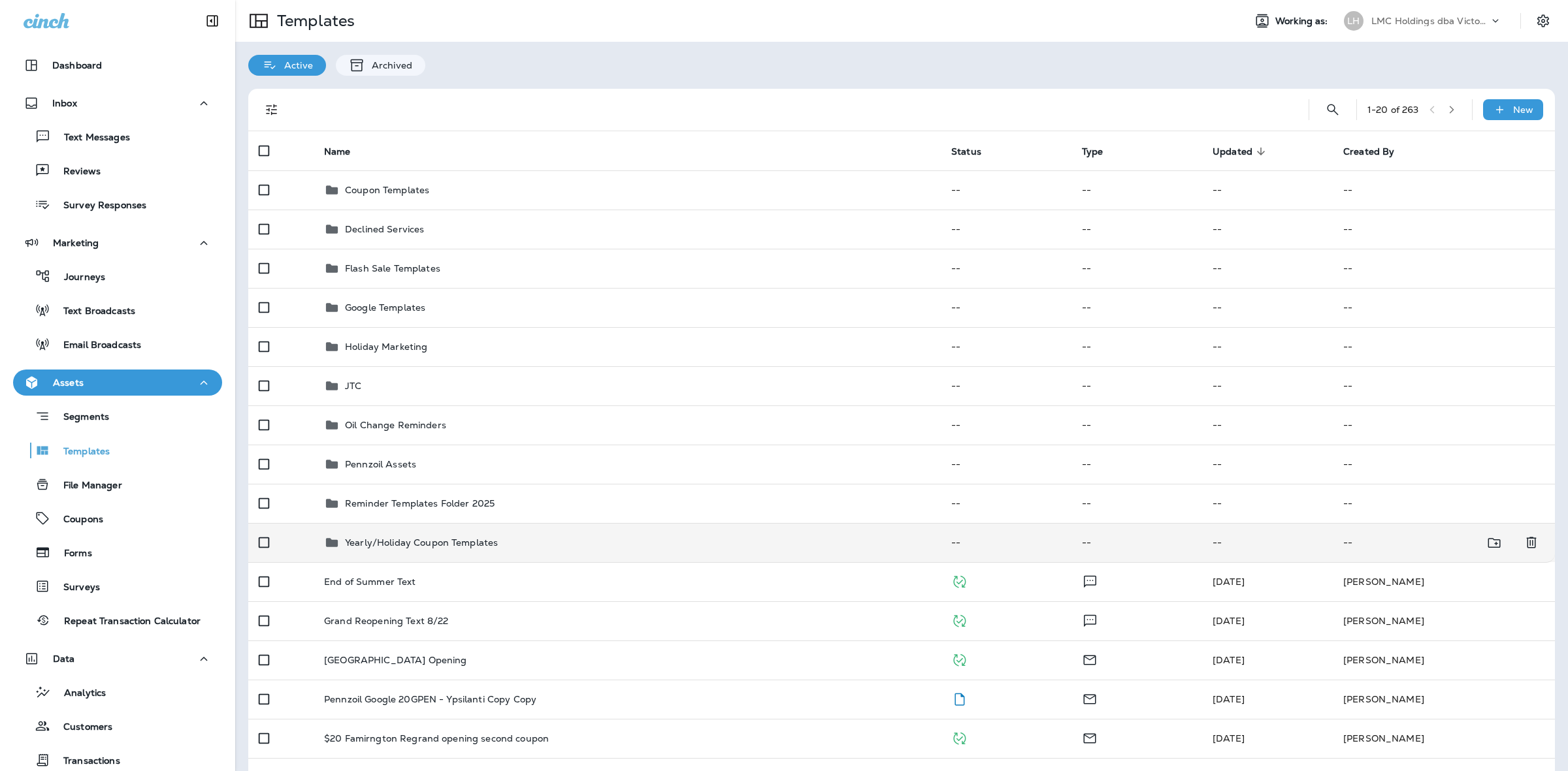
click at [479, 546] on p "Yearly/Holiday Coupon Templates" at bounding box center [421, 542] width 153 height 11
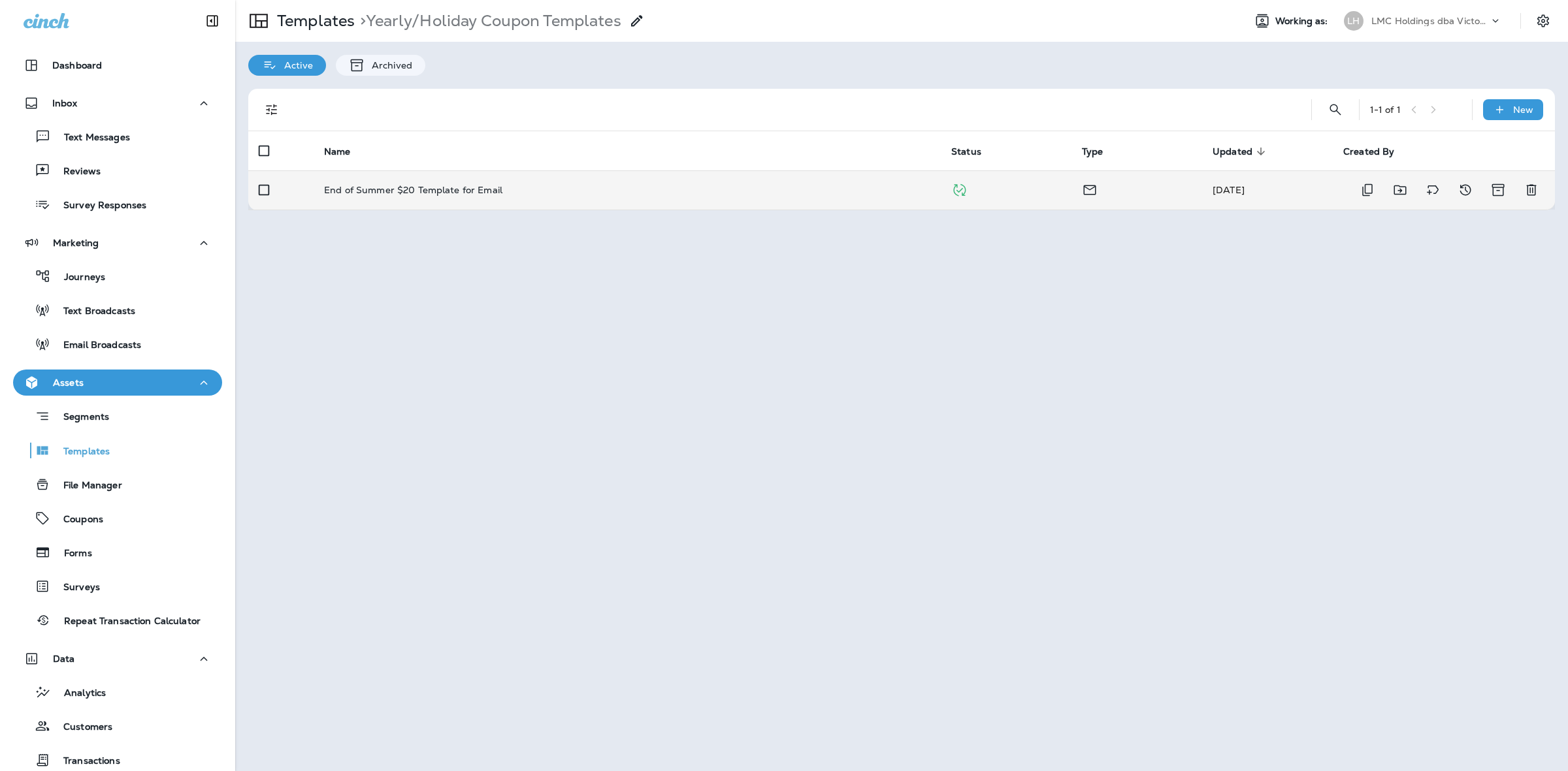
click at [515, 197] on td "End of Summer $20 Template for Email" at bounding box center [627, 190] width 627 height 39
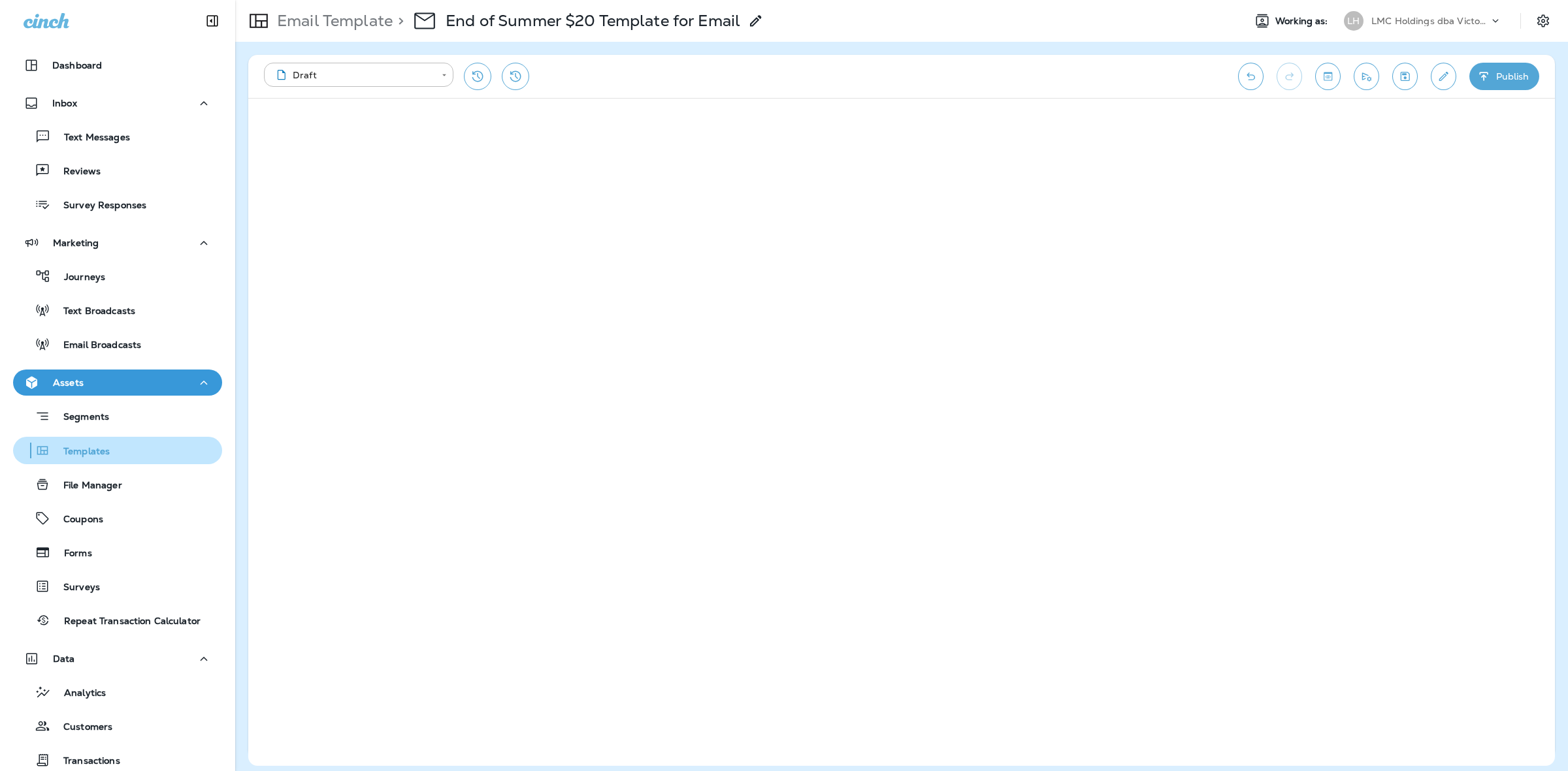
click at [110, 451] on div "Templates" at bounding box center [117, 450] width 198 height 20
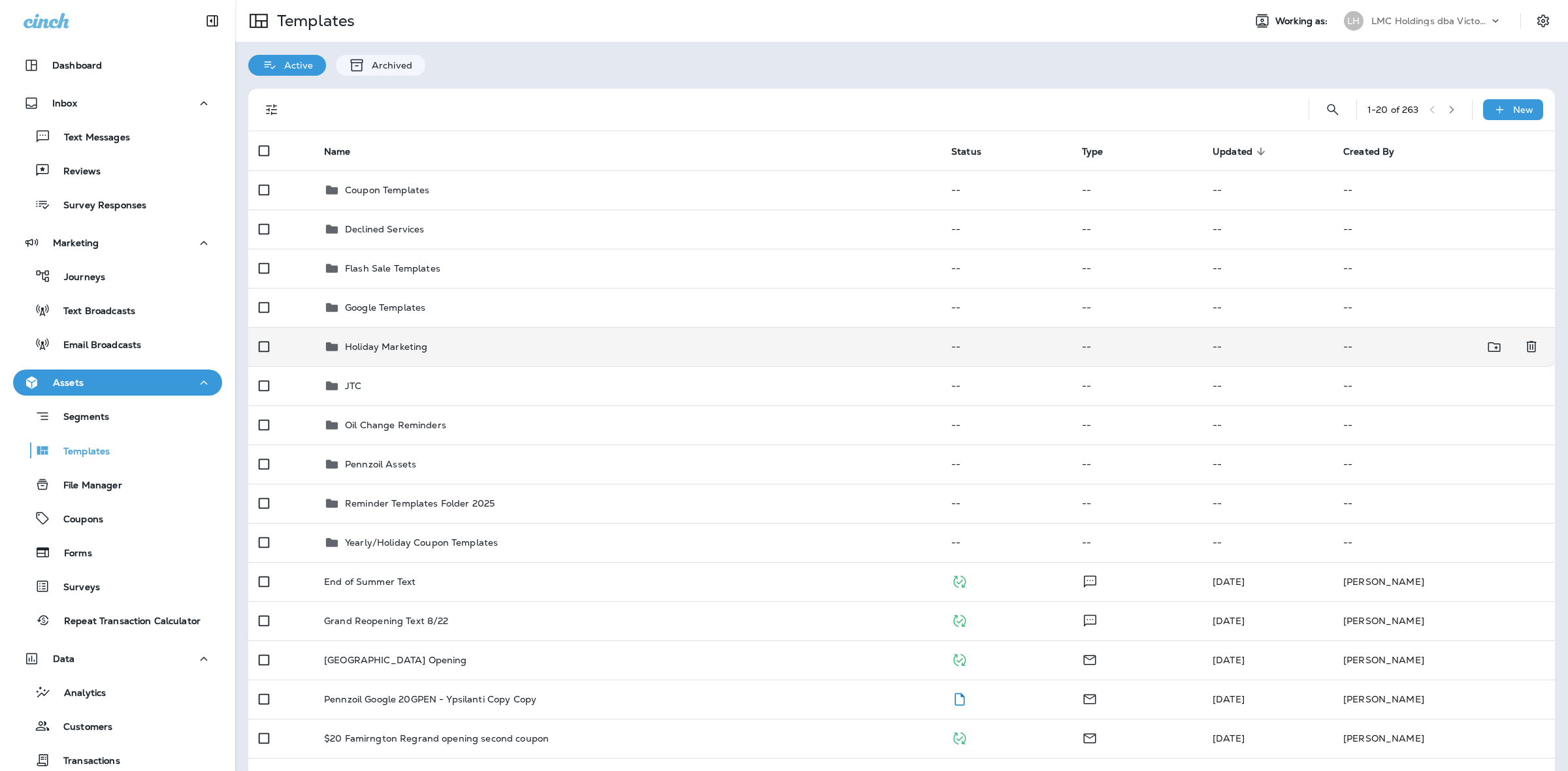
click at [410, 351] on p "Holiday Marketing" at bounding box center [385, 347] width 82 height 11
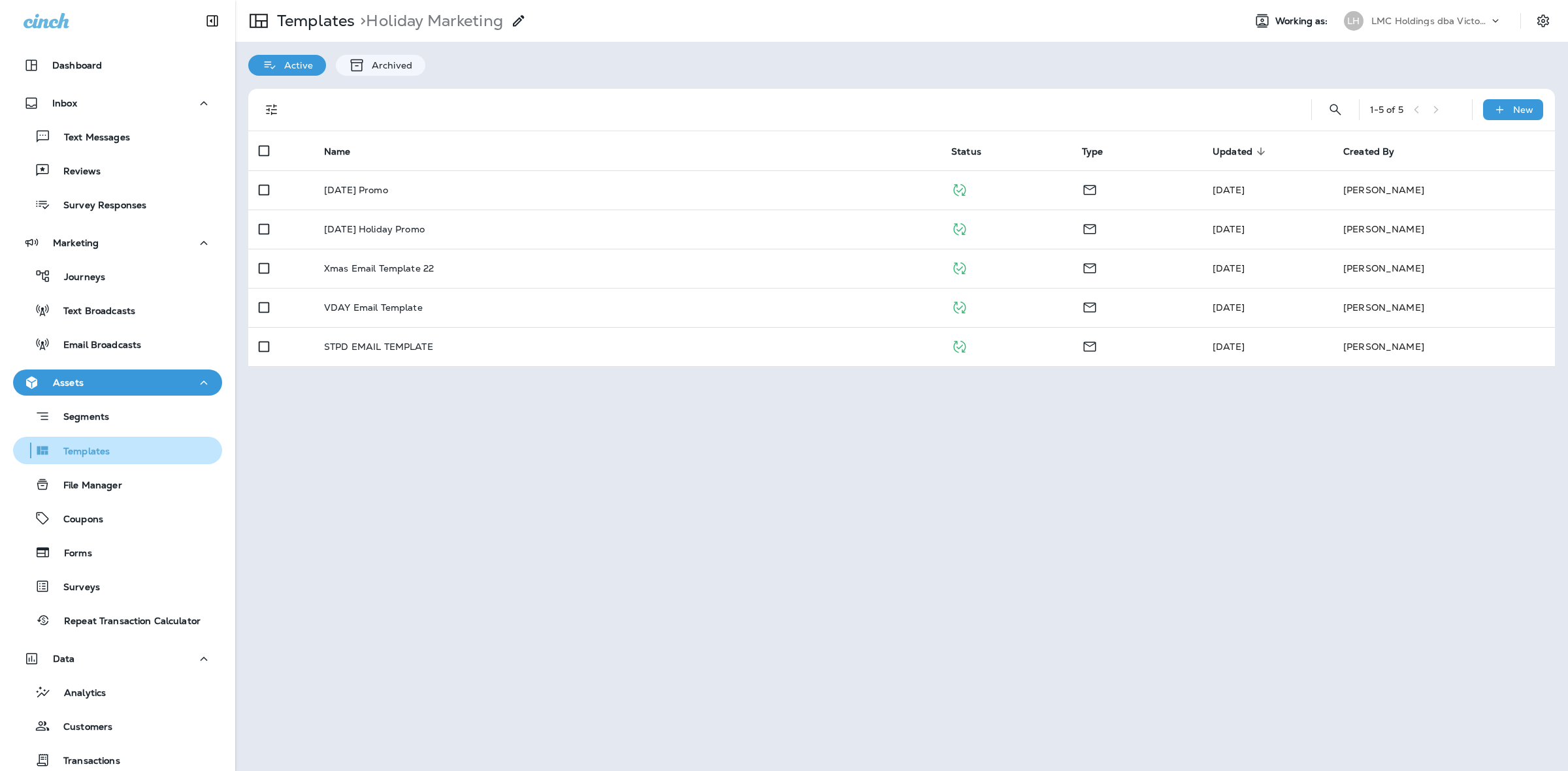
click at [144, 444] on div "Templates" at bounding box center [117, 450] width 198 height 20
click at [110, 484] on p "File Manager" at bounding box center [86, 486] width 72 height 13
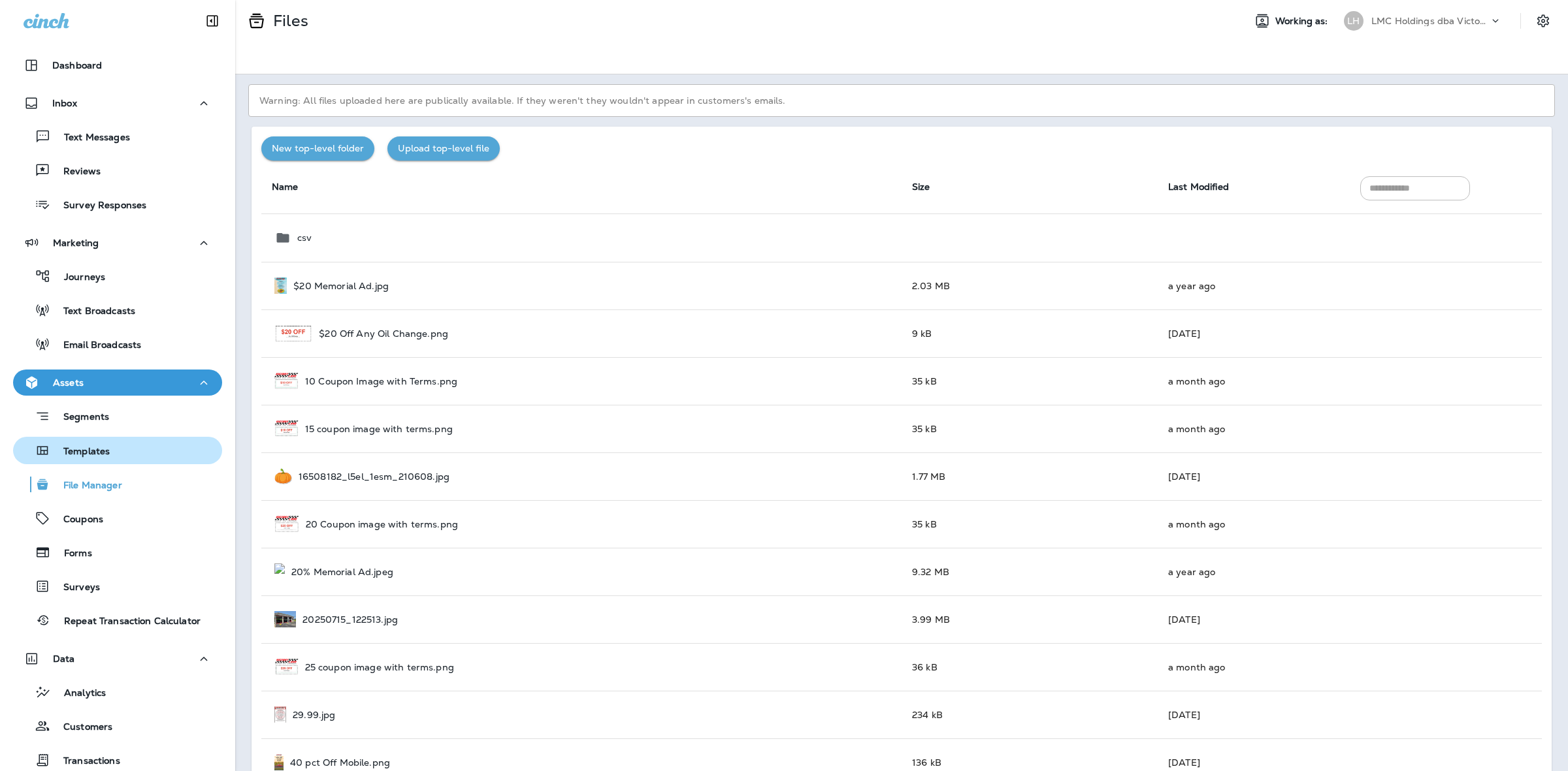
click at [111, 454] on div "Templates" at bounding box center [117, 450] width 198 height 20
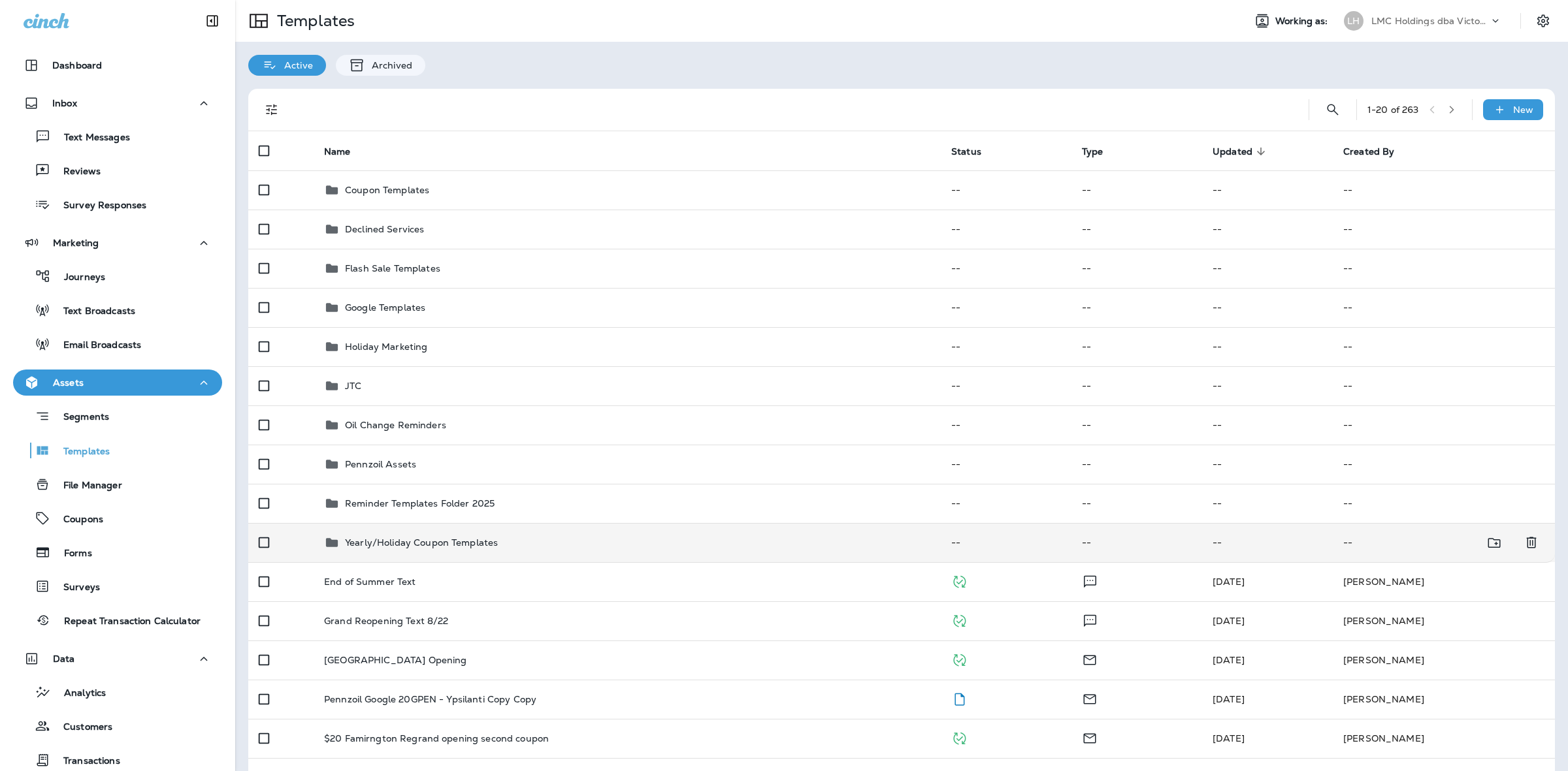
click at [448, 543] on p "Yearly/Holiday Coupon Templates" at bounding box center [421, 542] width 153 height 11
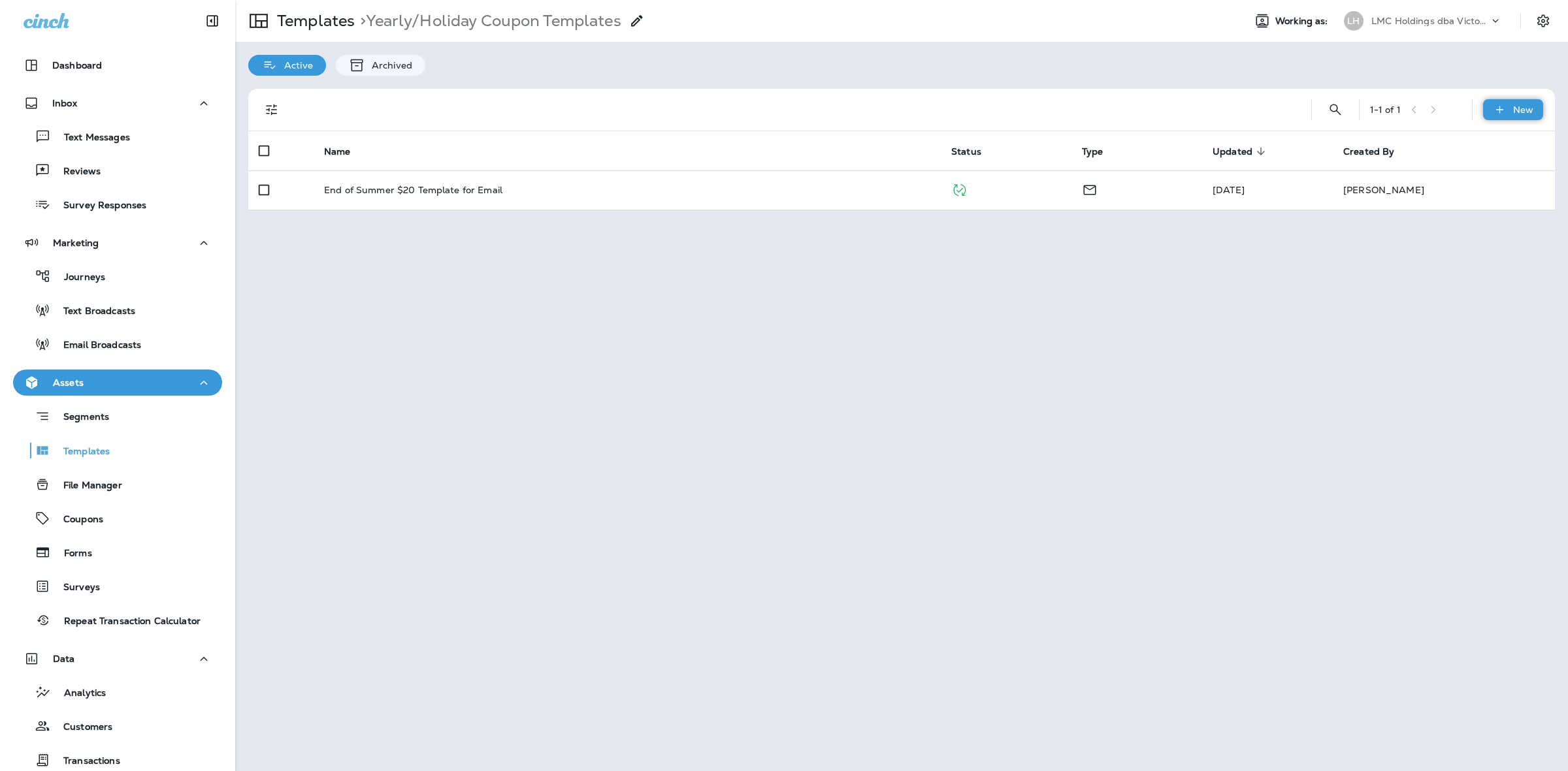
click at [1509, 106] on div "New" at bounding box center [1513, 110] width 60 height 21
click at [1511, 167] on li "New Folder" at bounding box center [1504, 174] width 111 height 32
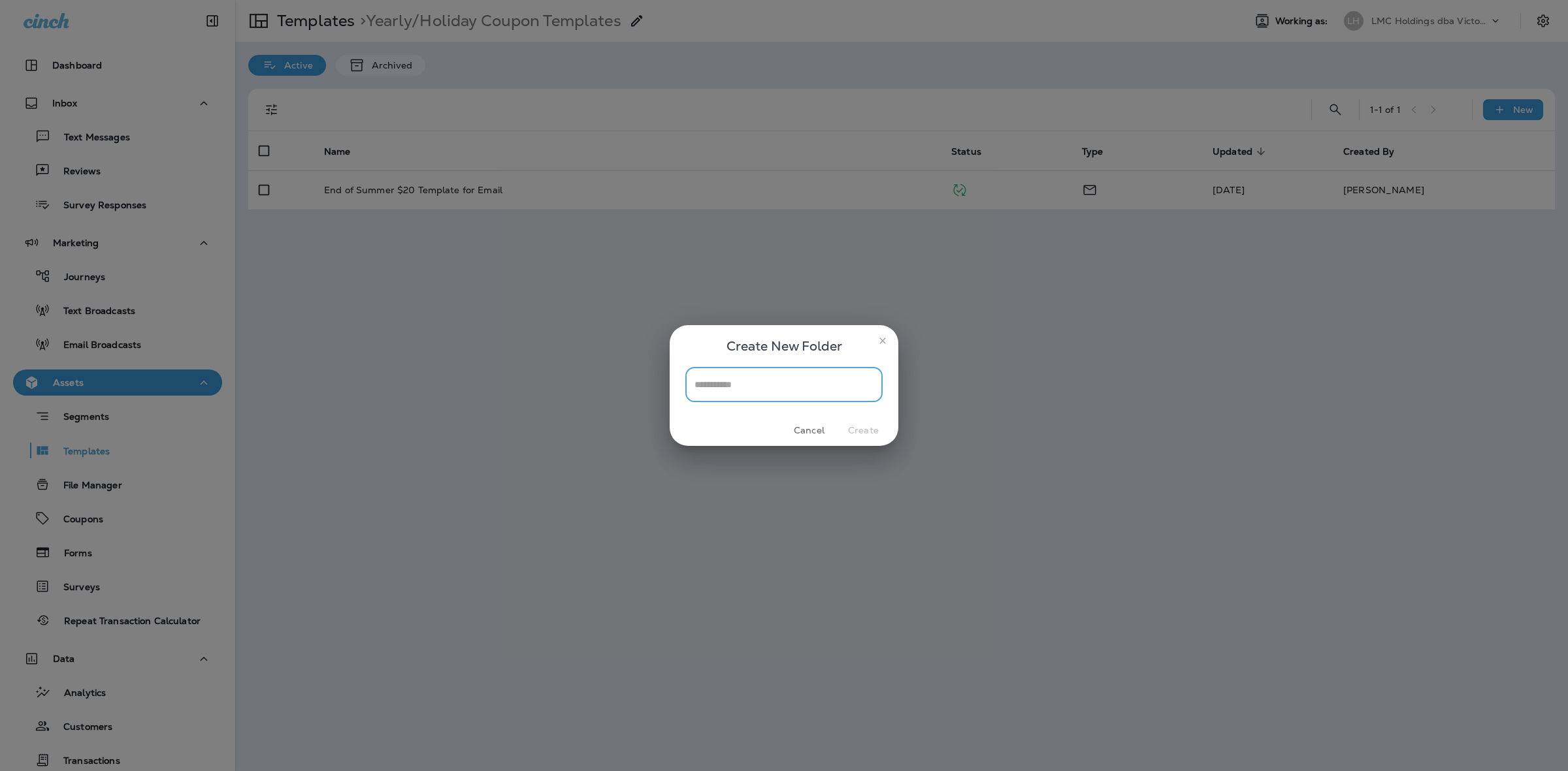
click at [820, 377] on input "text" at bounding box center [784, 384] width 198 height 34
type input "**********"
click at [876, 428] on button "Create" at bounding box center [863, 430] width 49 height 20
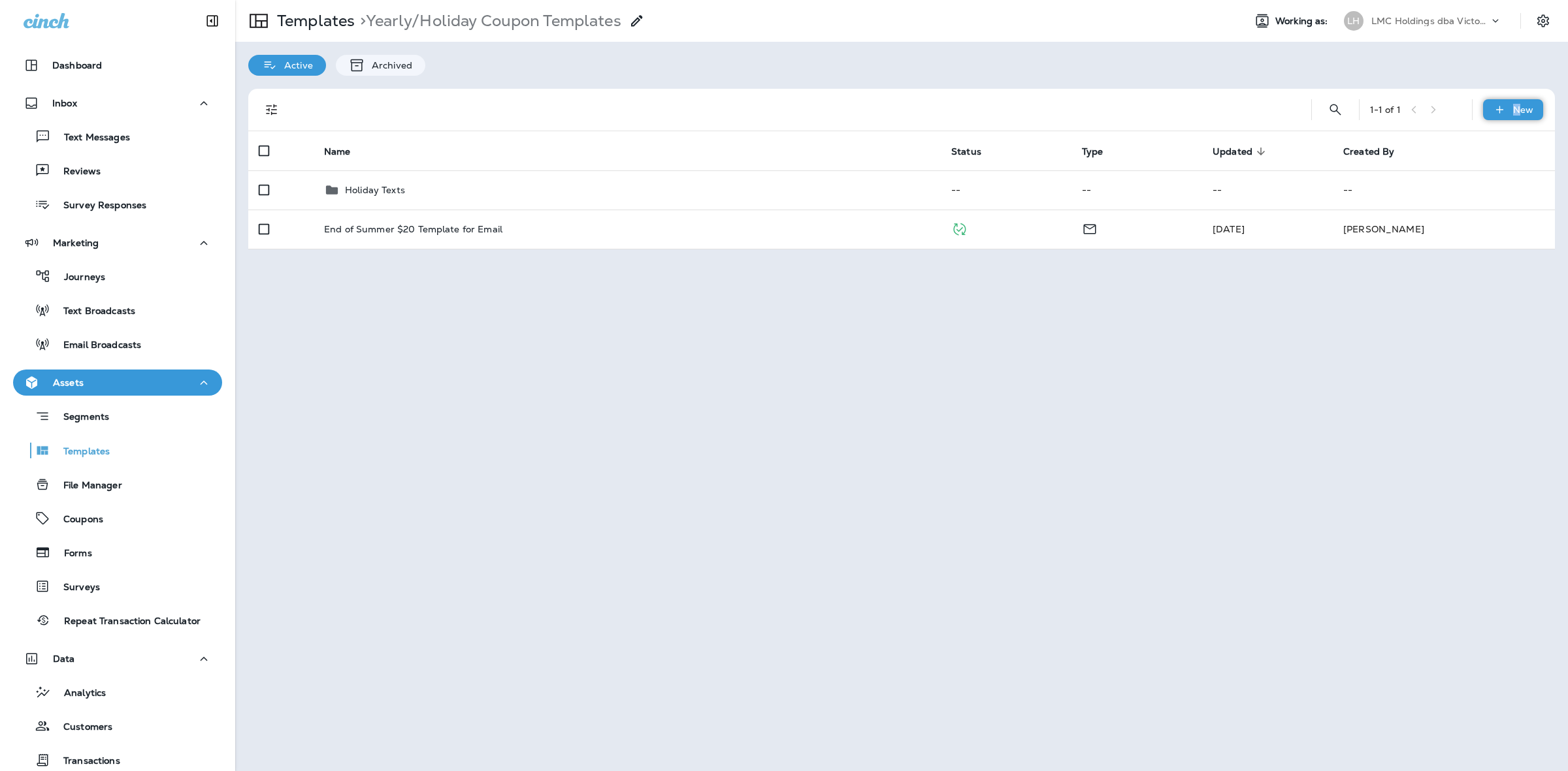
click at [1515, 110] on p "New" at bounding box center [1522, 109] width 20 height 11
click at [1504, 165] on li "New Folder" at bounding box center [1504, 174] width 111 height 32
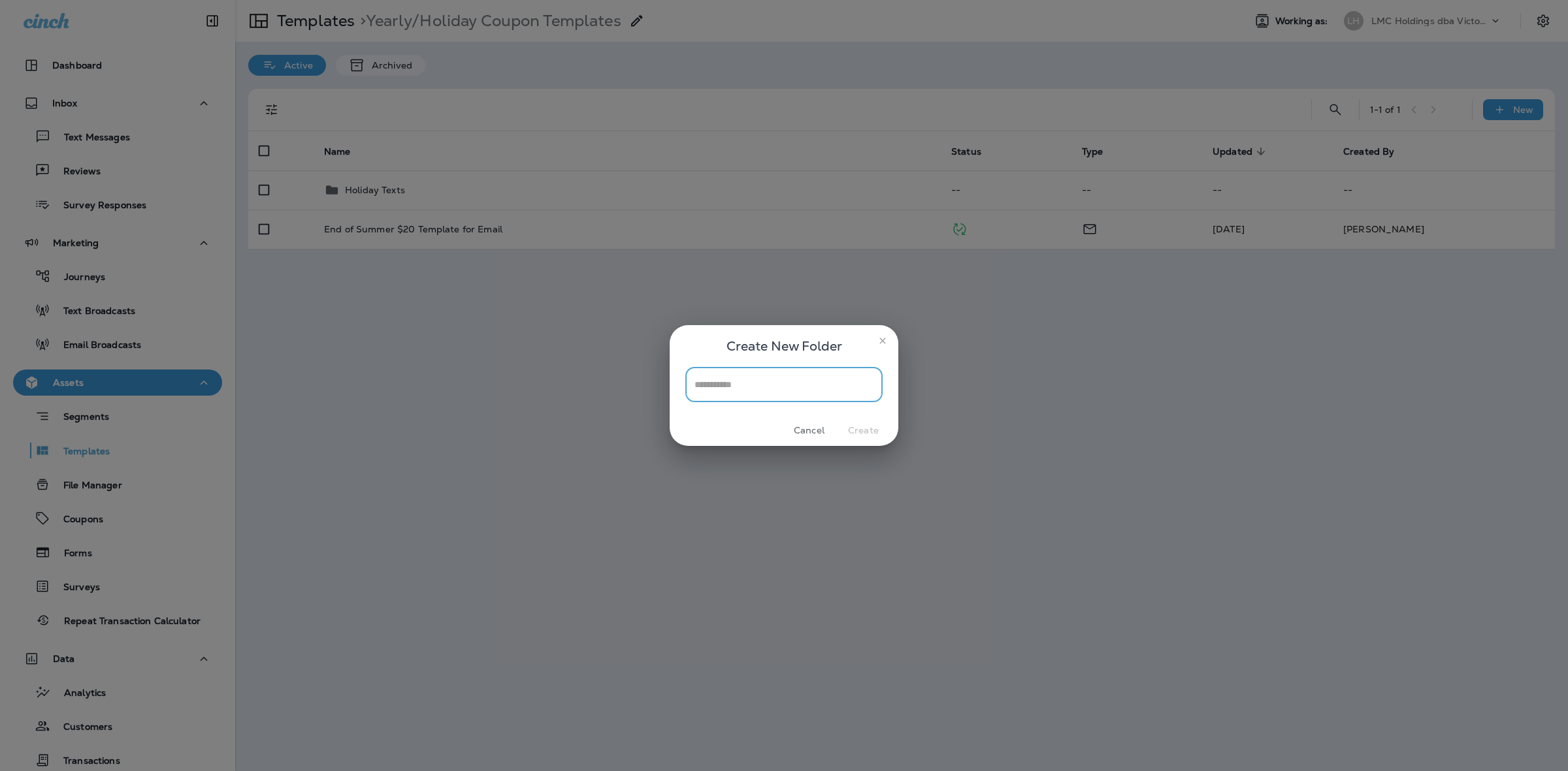
click at [758, 384] on input "text" at bounding box center [784, 384] width 198 height 34
type input "**********"
click at [858, 426] on button "Create" at bounding box center [863, 430] width 49 height 20
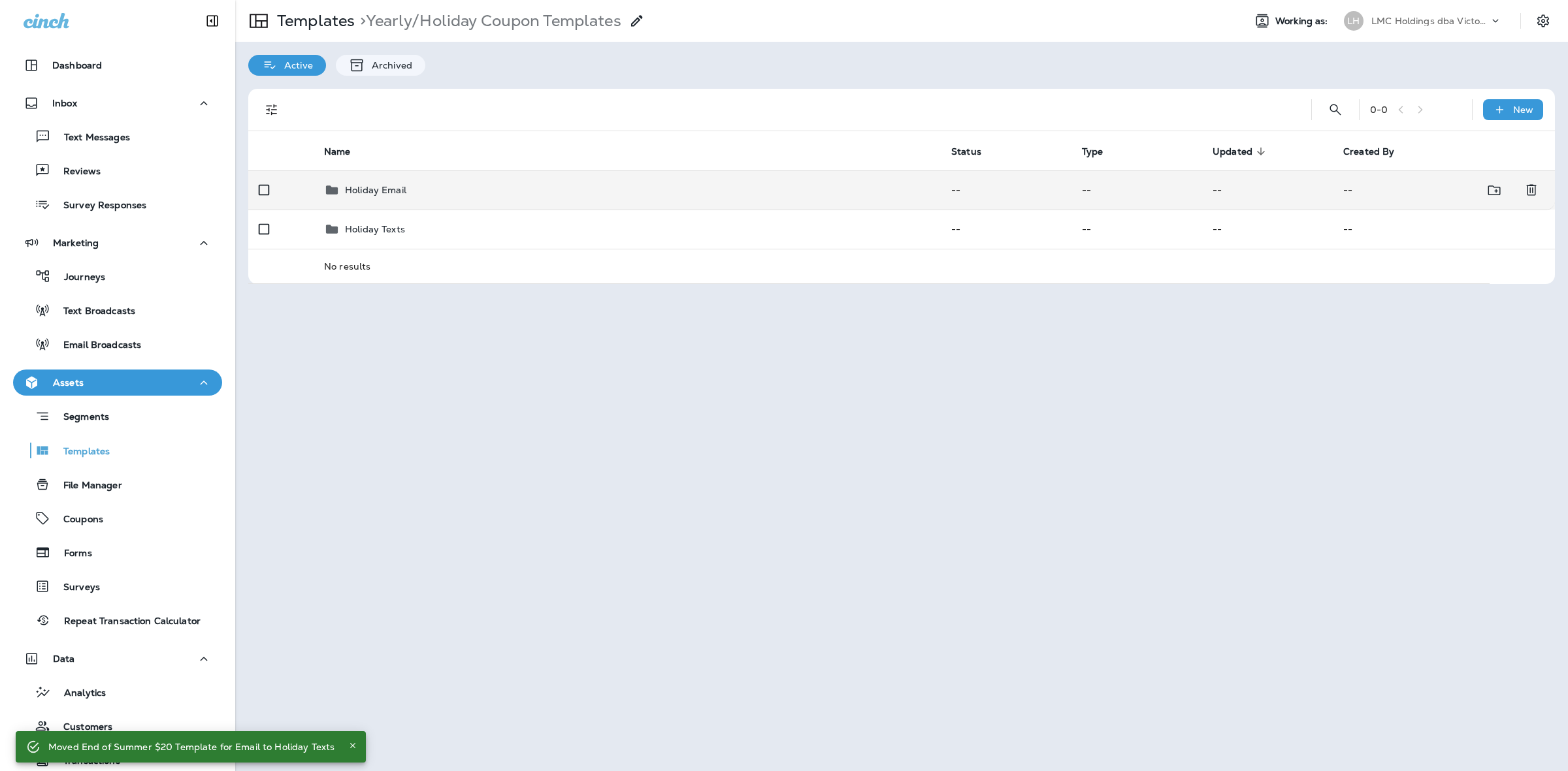
click at [429, 193] on div "Holiday Email" at bounding box center [626, 190] width 606 height 15
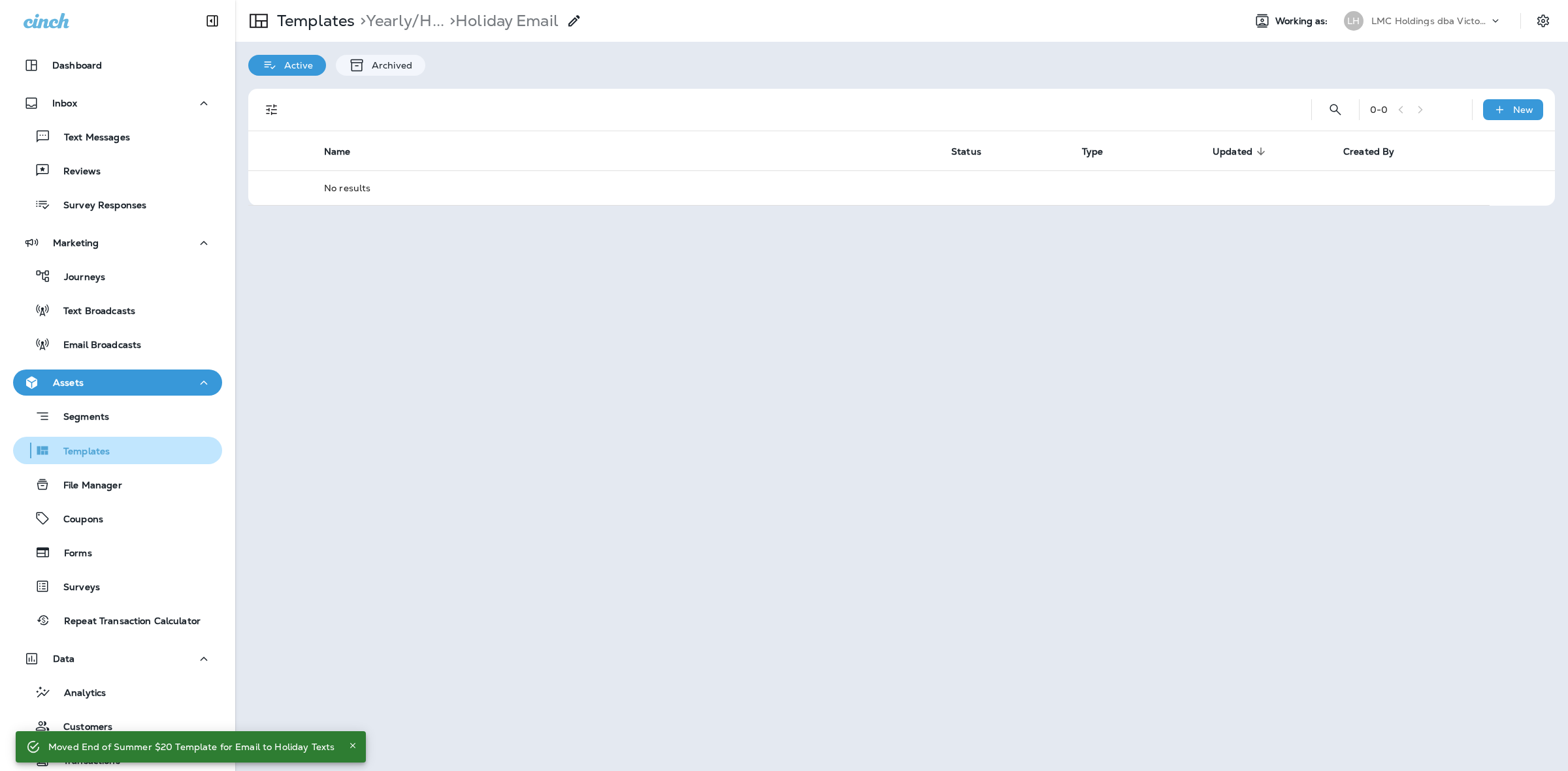
click at [124, 447] on div "Templates" at bounding box center [117, 450] width 198 height 20
click at [119, 449] on div "Templates" at bounding box center [117, 450] width 198 height 20
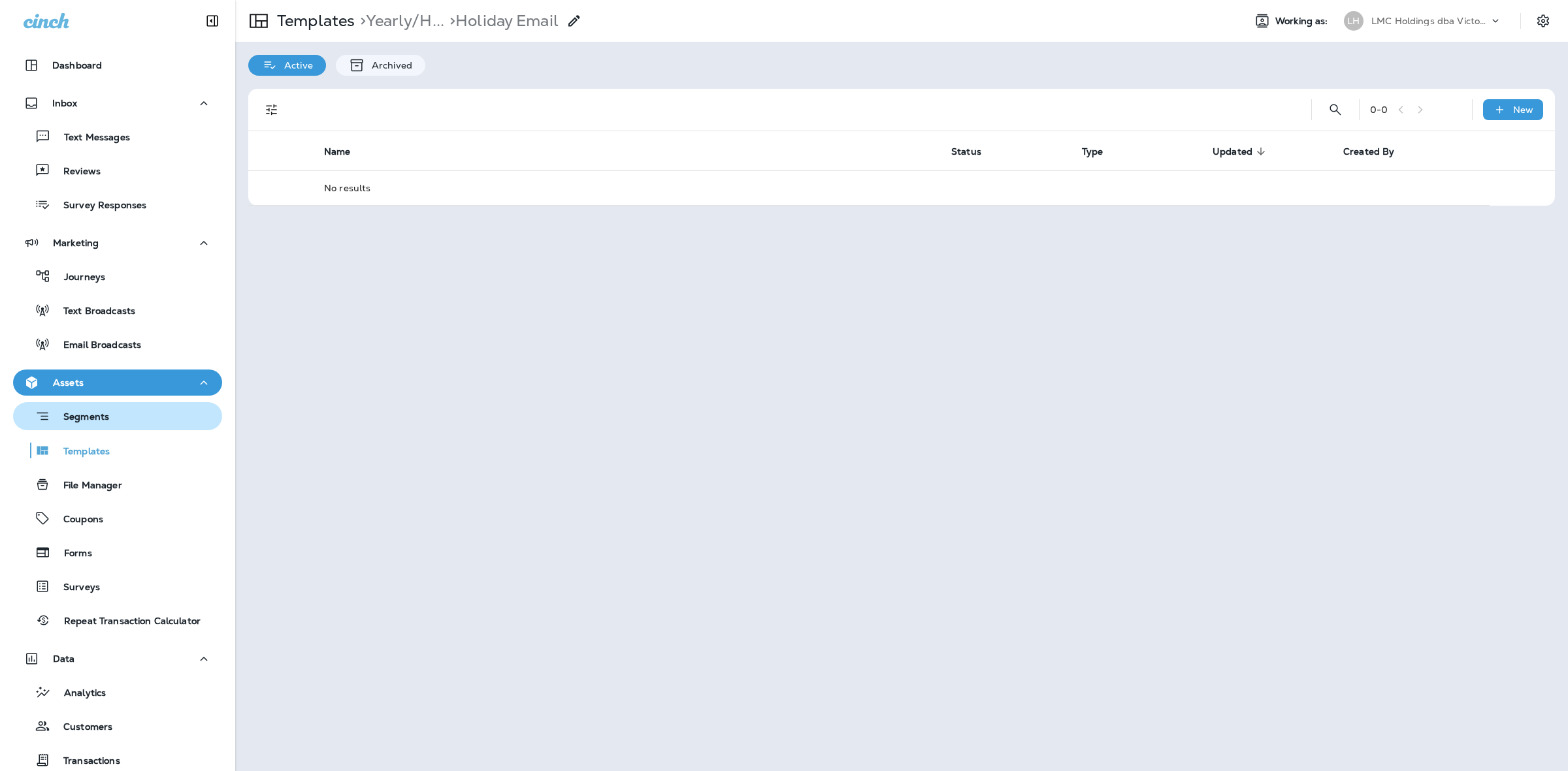
click at [132, 418] on div "Segments" at bounding box center [117, 416] width 198 height 20
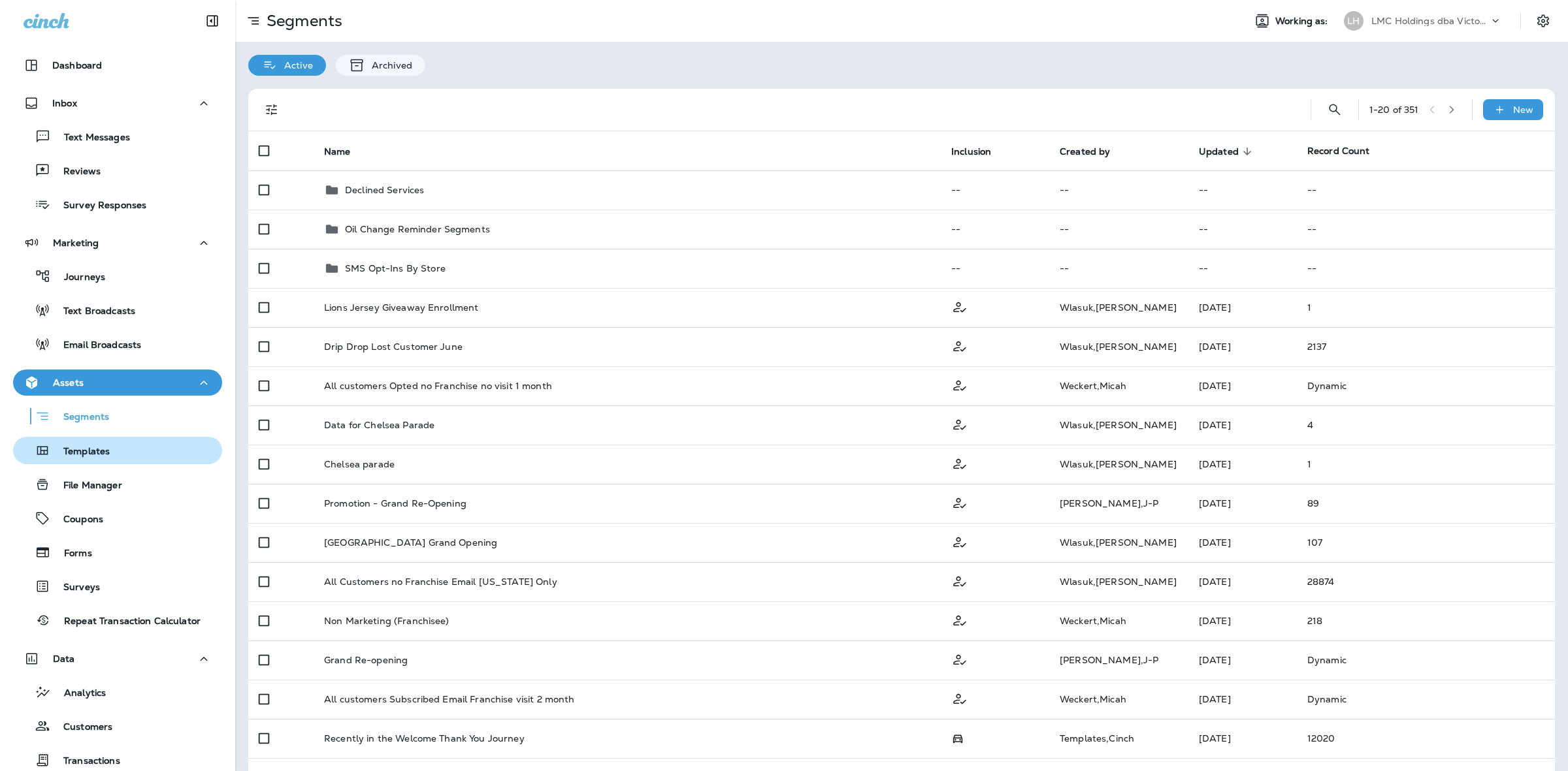
click at [125, 445] on div "Templates" at bounding box center [117, 450] width 198 height 20
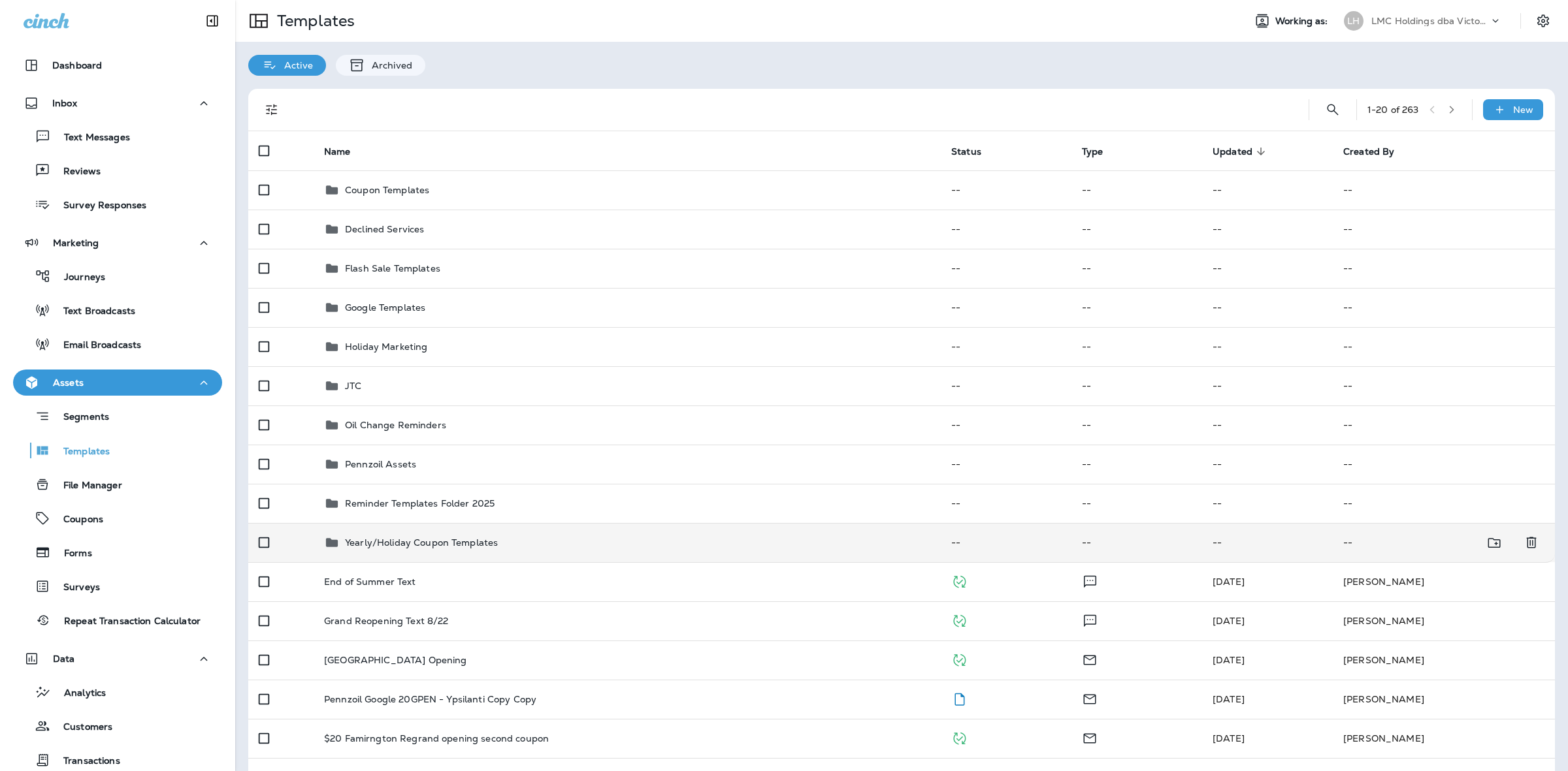
click at [445, 534] on td "Yearly/Holiday Coupon Templates" at bounding box center [627, 543] width 627 height 39
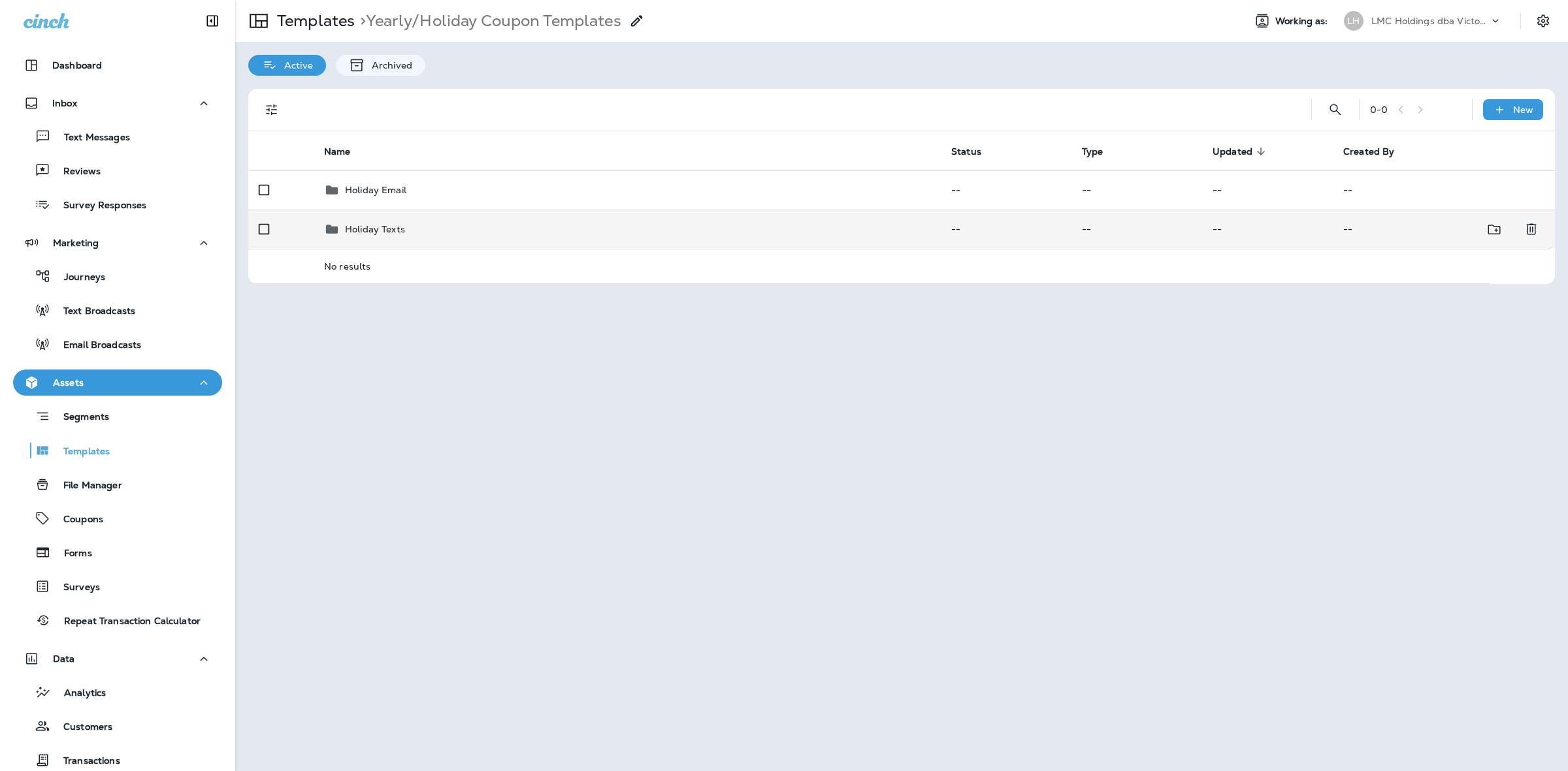
click at [434, 228] on div "Holiday Texts" at bounding box center [626, 229] width 606 height 15
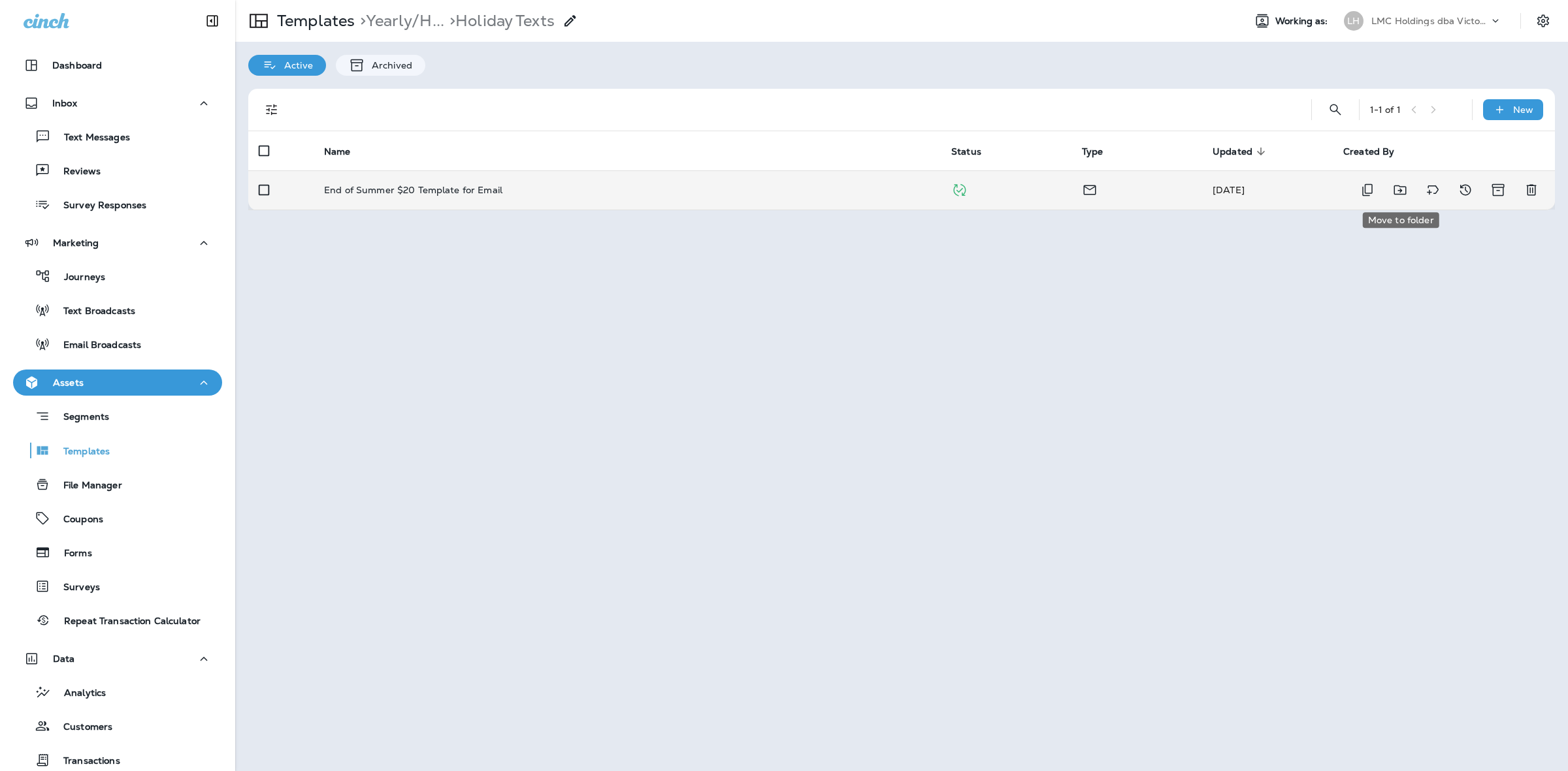
click at [1402, 193] on icon "Move to folder" at bounding box center [1400, 190] width 15 height 15
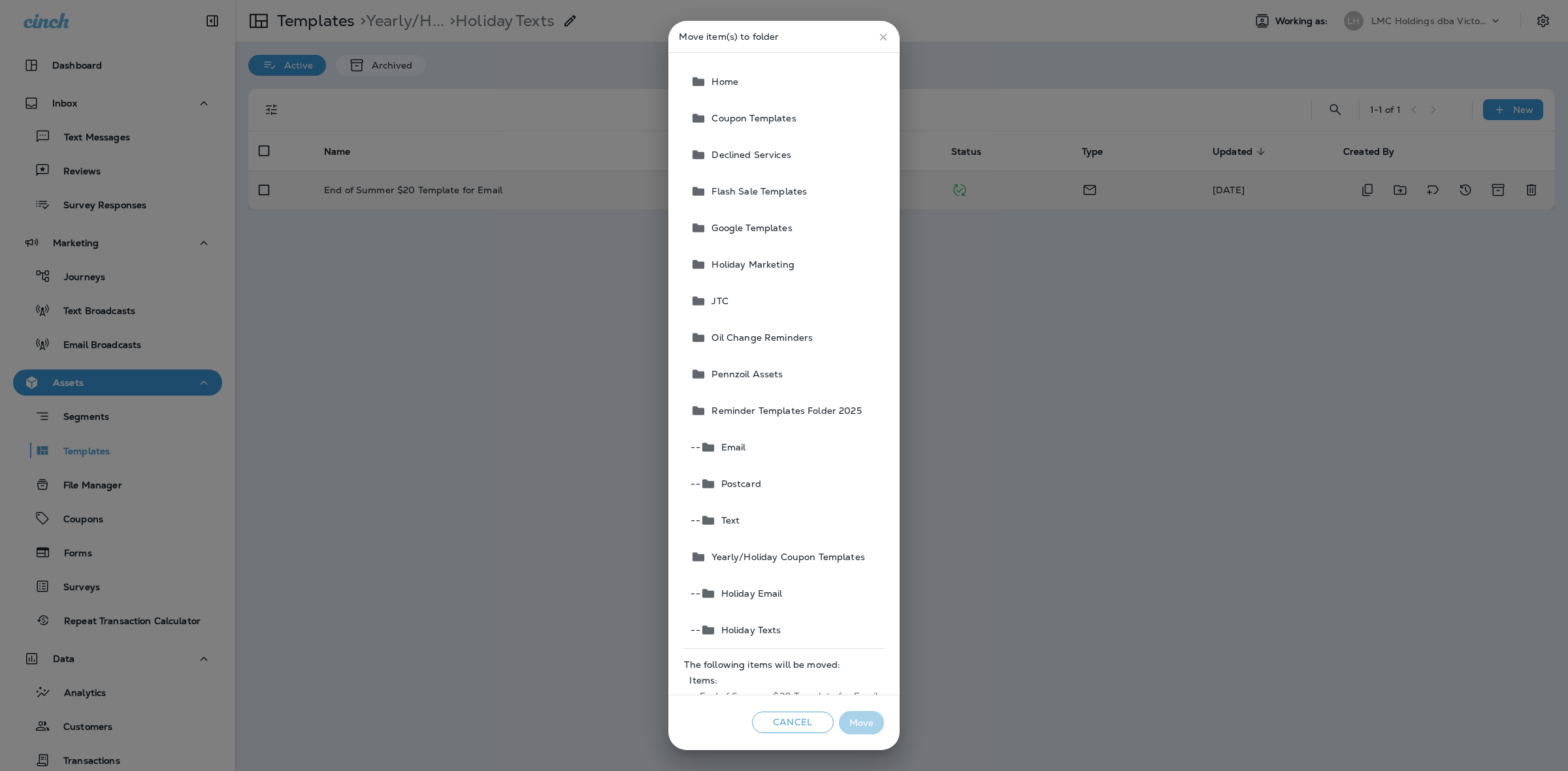
scroll to position [38, 0]
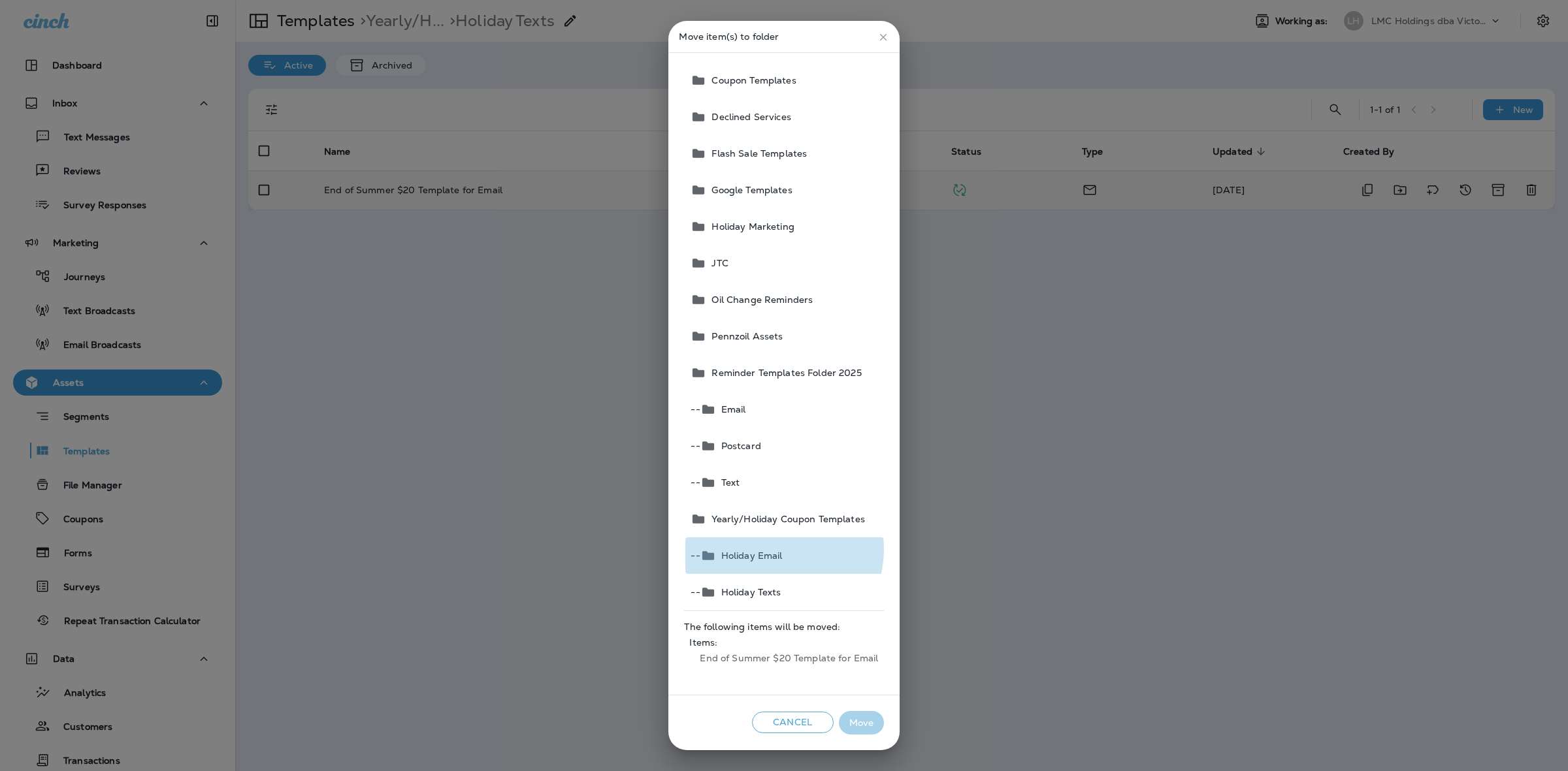
click at [775, 550] on span "Holiday Email" at bounding box center [749, 555] width 67 height 11
click at [864, 723] on button "Move" at bounding box center [861, 723] width 45 height 24
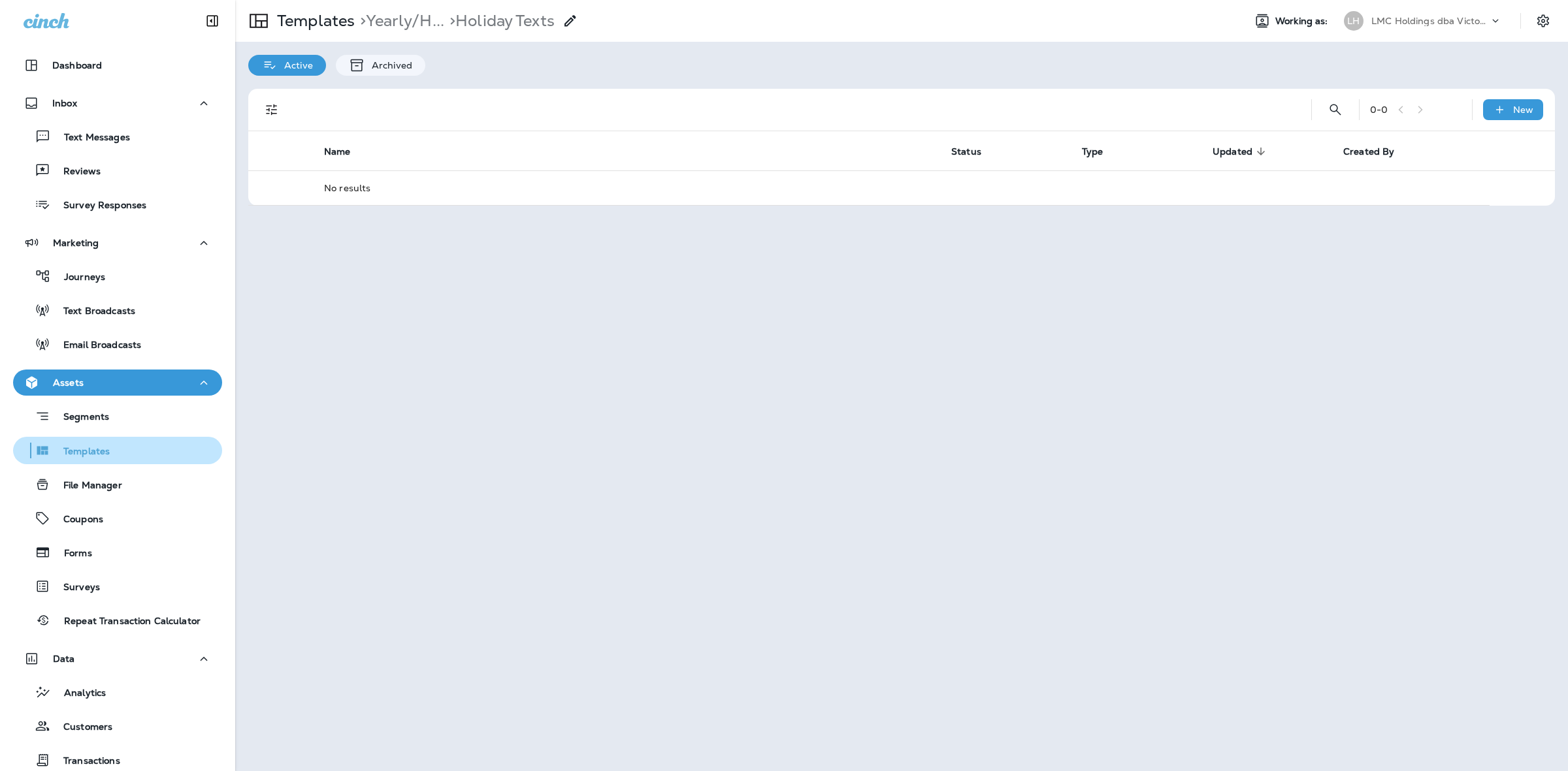
click at [116, 456] on div "Templates" at bounding box center [117, 450] width 198 height 20
click at [113, 419] on div "Segments" at bounding box center [117, 416] width 198 height 20
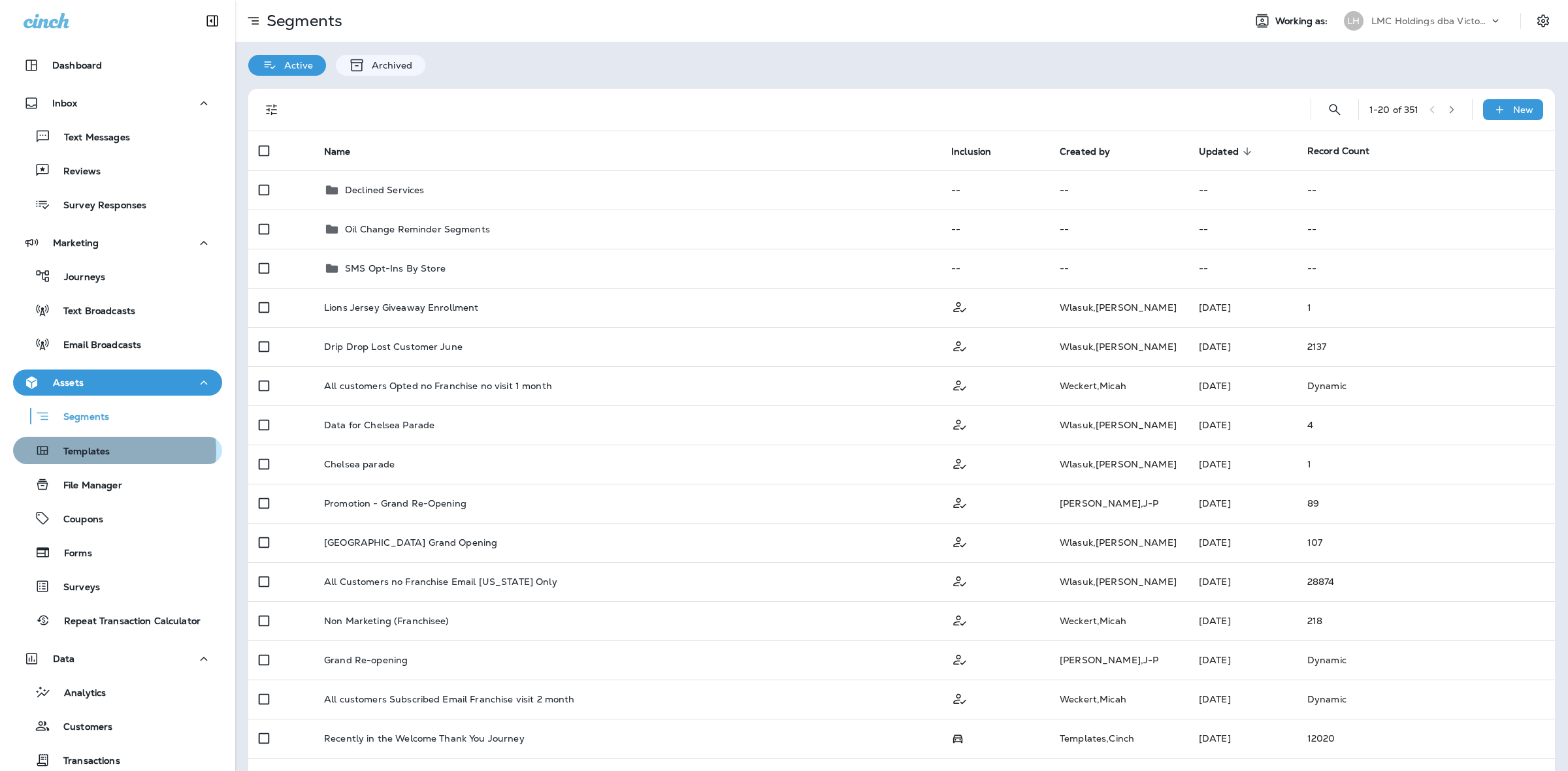
click at [112, 450] on div "Templates" at bounding box center [117, 450] width 198 height 20
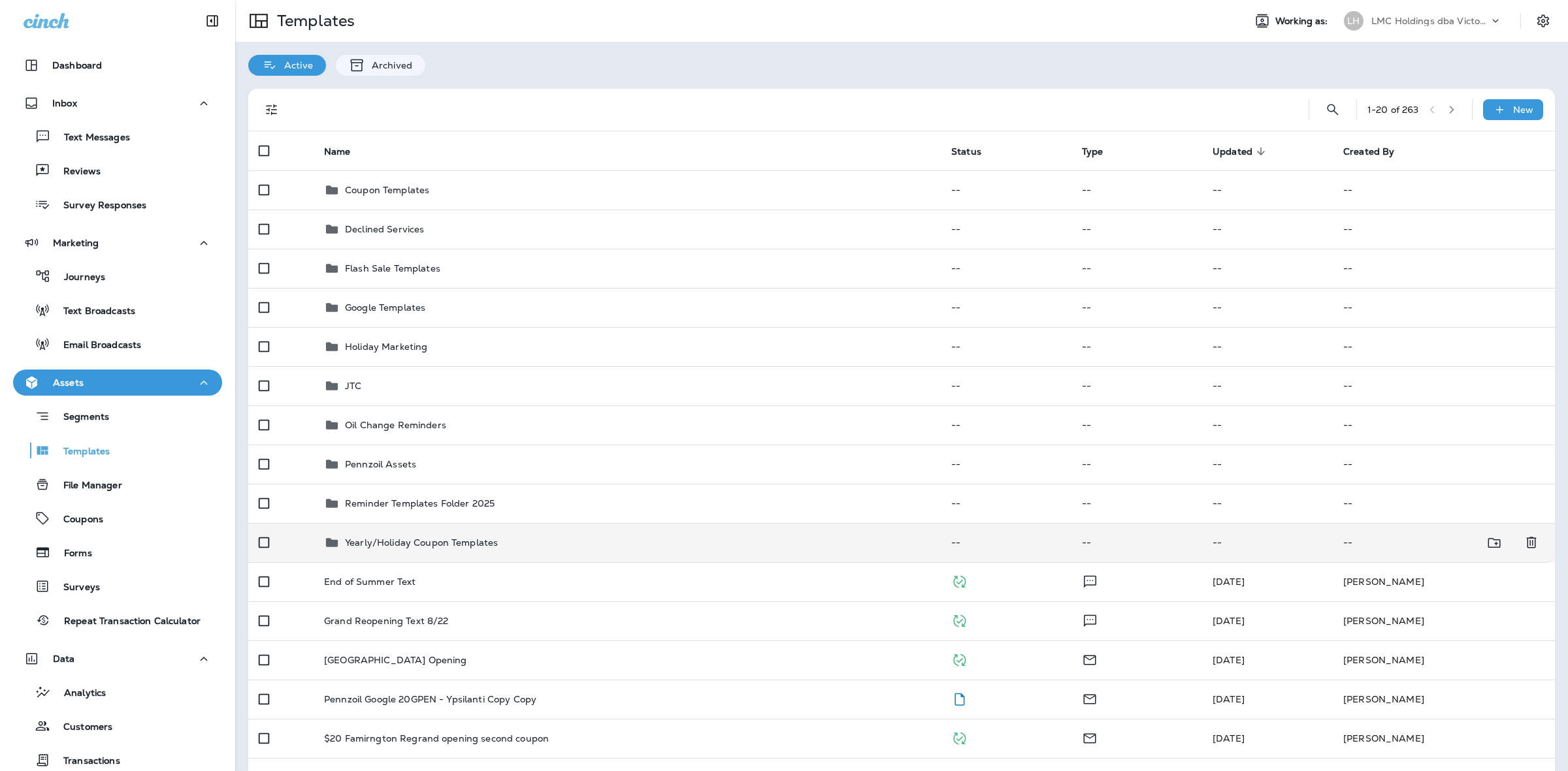
click at [441, 534] on td "Yearly/Holiday Coupon Templates" at bounding box center [627, 543] width 627 height 39
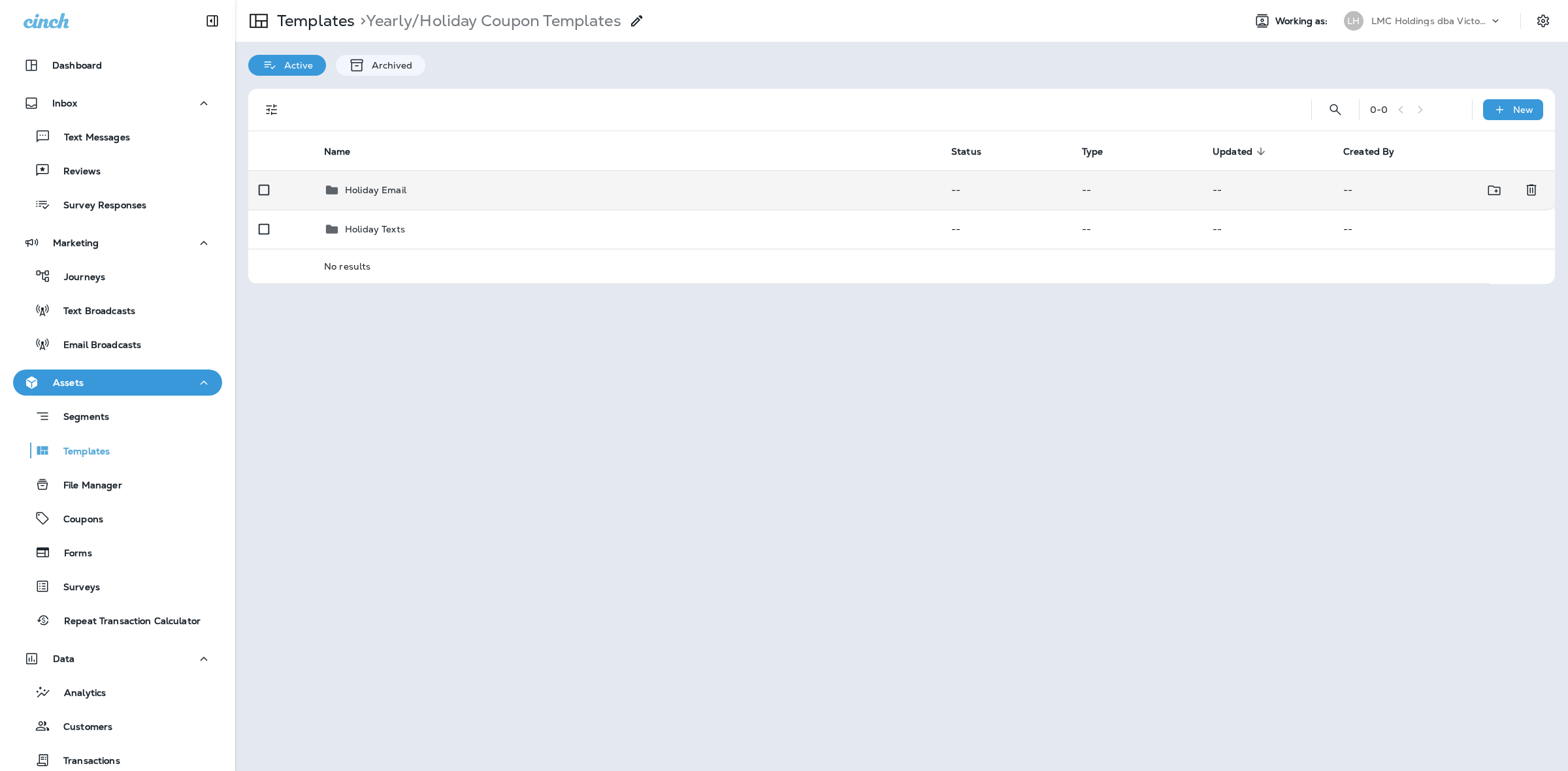
click at [537, 194] on div "Holiday Email" at bounding box center [626, 190] width 606 height 15
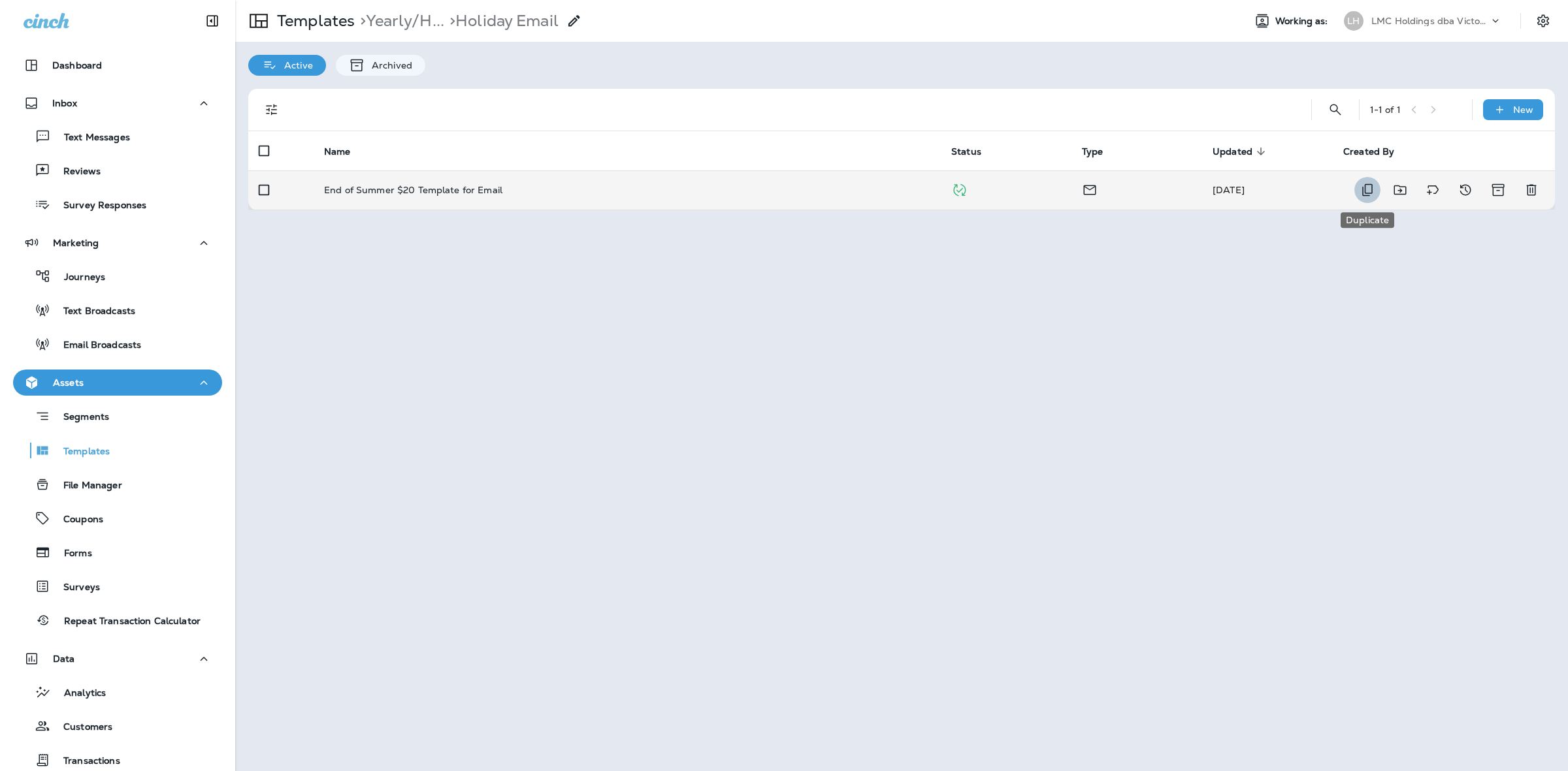
click at [1375, 191] on icon "Duplicate" at bounding box center [1367, 190] width 15 height 15
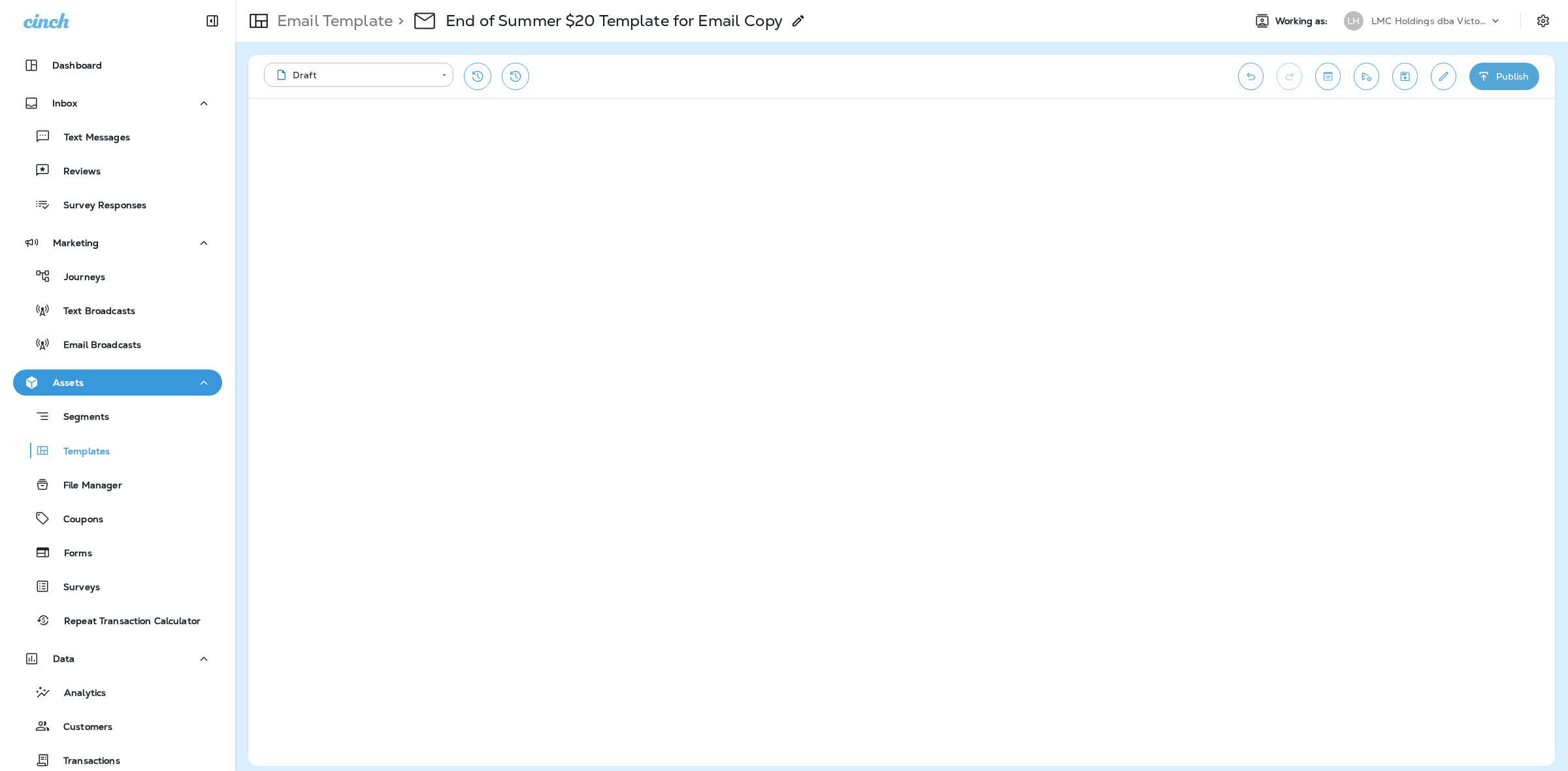
click at [798, 18] on icon at bounding box center [798, 21] width 15 height 15
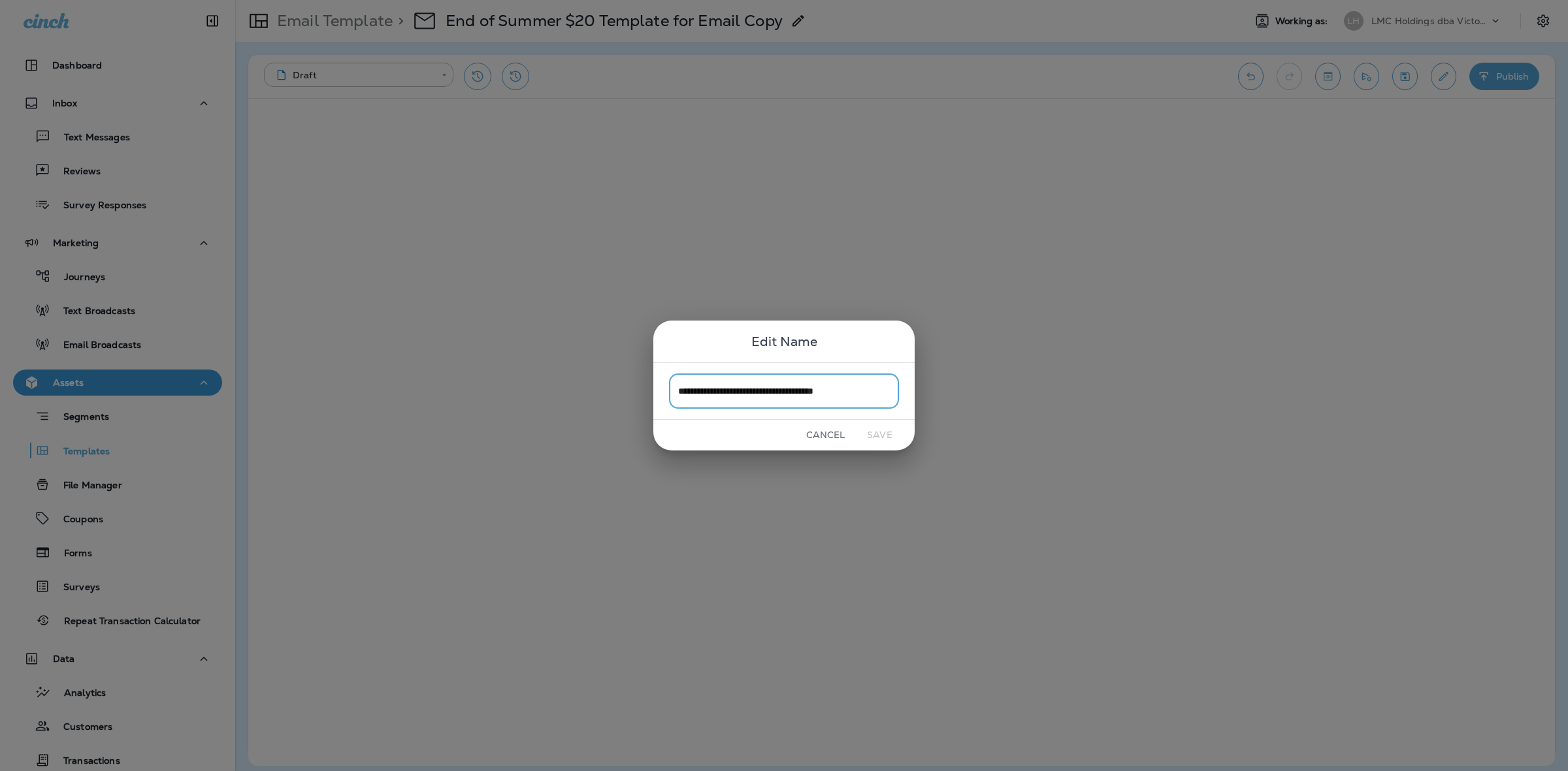
click at [777, 386] on input "**********" at bounding box center [784, 390] width 230 height 34
drag, startPoint x: 827, startPoint y: 390, endPoint x: 635, endPoint y: 382, distance: 192.2
click at [635, 382] on div "**********" at bounding box center [784, 385] width 1568 height 771
click at [860, 389] on input "**********" at bounding box center [784, 390] width 230 height 34
type input "**********"
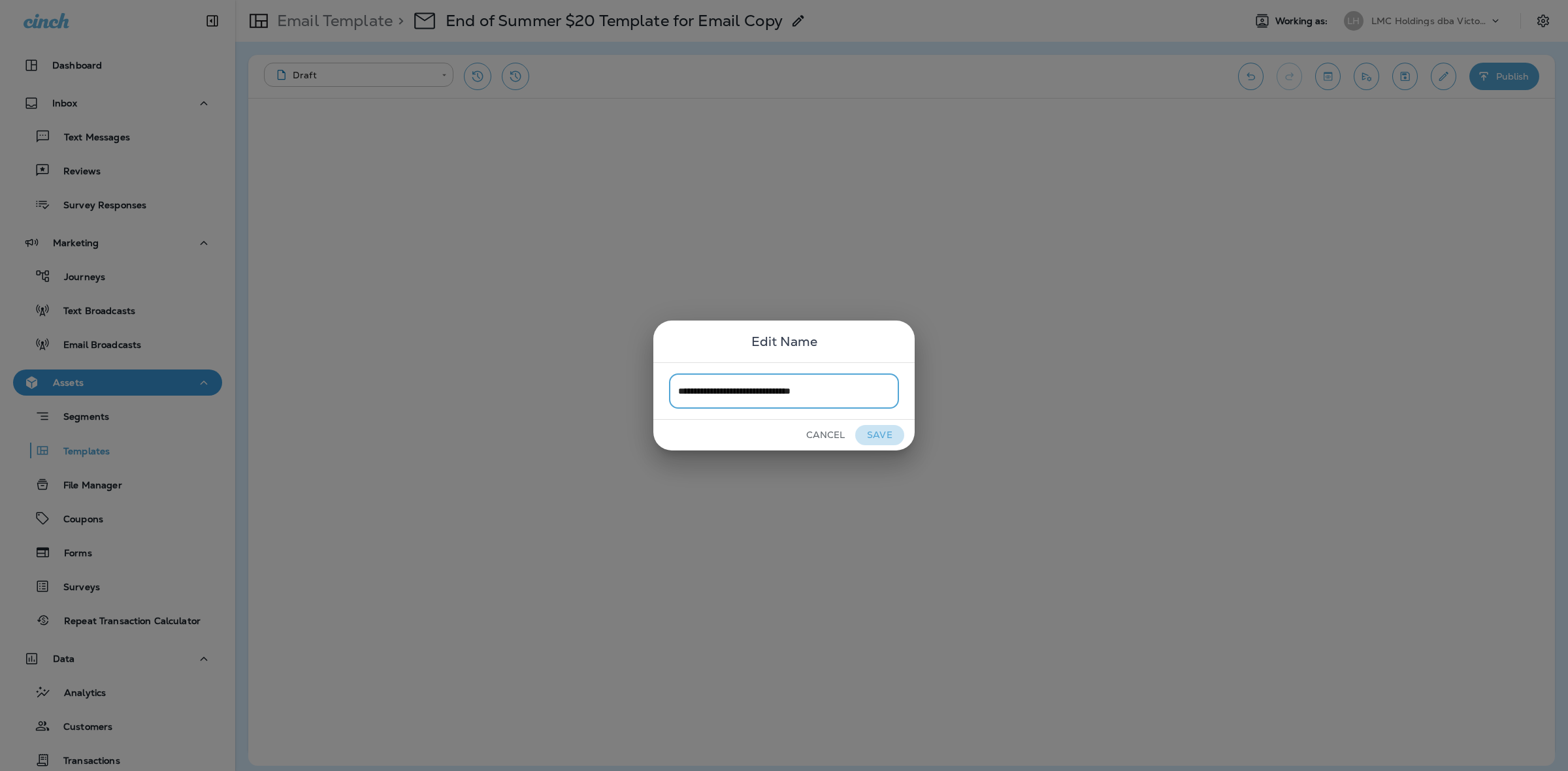
click at [882, 439] on button "Save" at bounding box center [879, 435] width 49 height 20
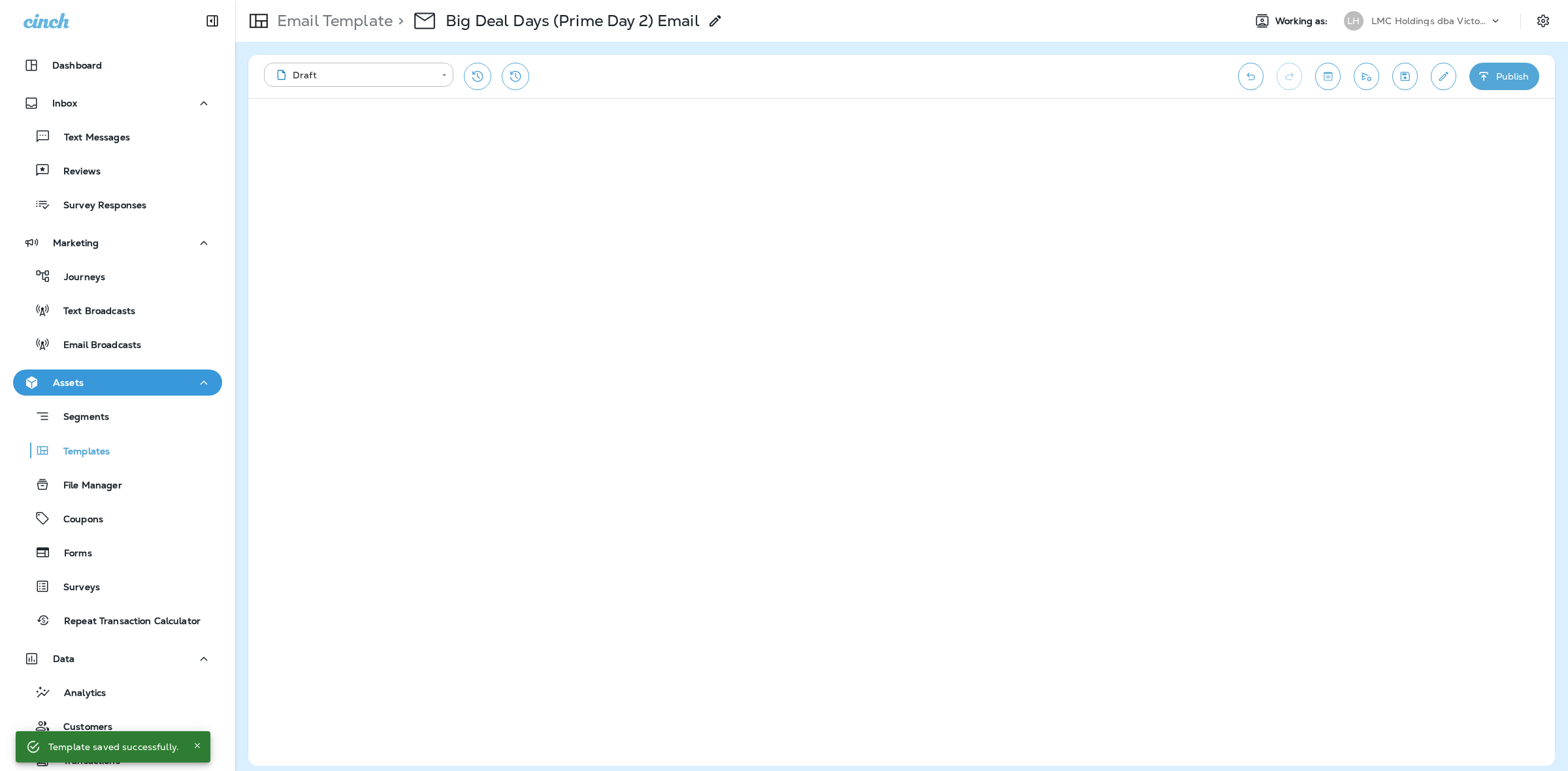
click at [1191, 73] on div "**********" at bounding box center [744, 76] width 961 height 27
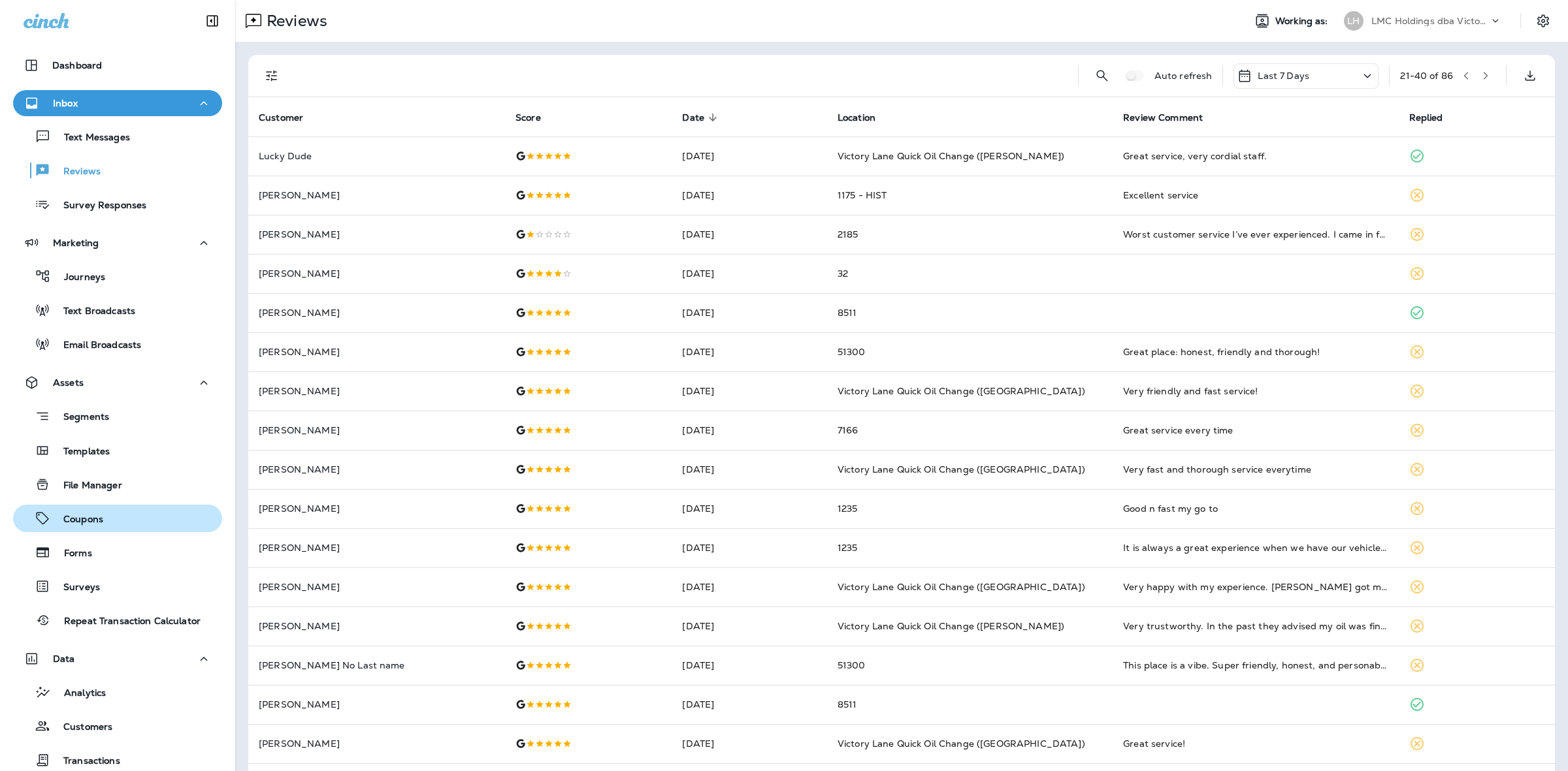
click at [109, 505] on button "Coupons" at bounding box center [118, 518] width 209 height 27
